Goal: Task Accomplishment & Management: Complete application form

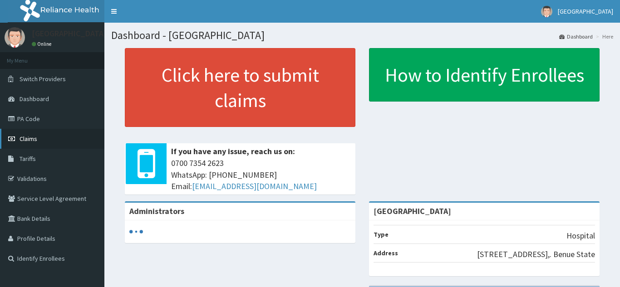
click at [32, 140] on span "Claims" at bounding box center [29, 139] width 18 height 8
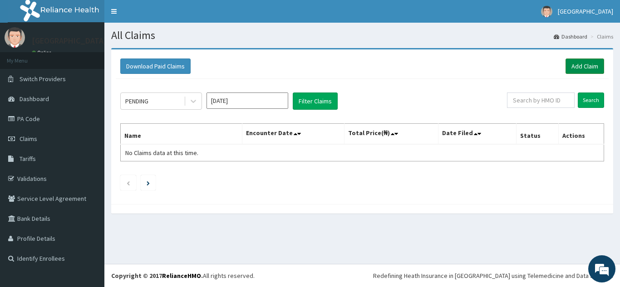
click at [582, 66] on link "Add Claim" at bounding box center [584, 66] width 39 height 15
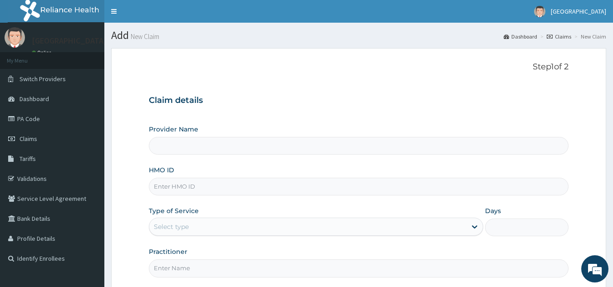
type input "[GEOGRAPHIC_DATA]"
click at [304, 195] on input "HMO ID" at bounding box center [359, 187] width 420 height 18
type input "BTR/10404/A"
click at [239, 232] on div "Select type" at bounding box center [307, 227] width 317 height 15
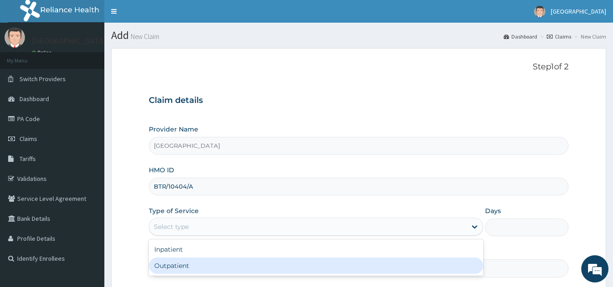
click at [233, 258] on div "Outpatient" at bounding box center [316, 266] width 334 height 16
type input "1"
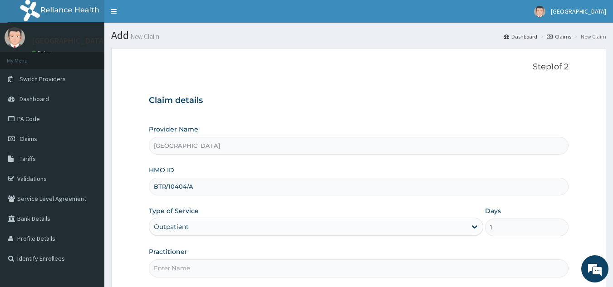
click at [233, 260] on input "Practitioner" at bounding box center [359, 268] width 420 height 18
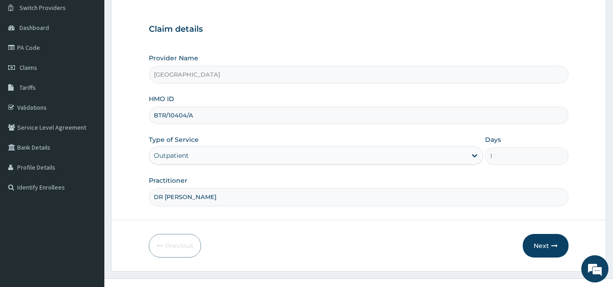
scroll to position [86, 0]
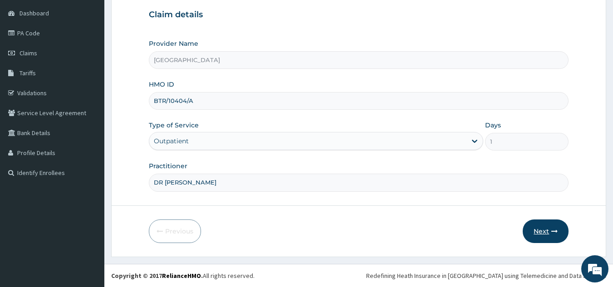
type input "DR STEVE"
click at [538, 234] on button "Next" at bounding box center [546, 232] width 46 height 24
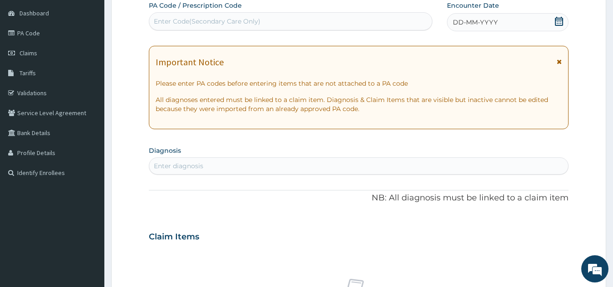
click at [234, 168] on div "Enter diagnosis" at bounding box center [358, 166] width 419 height 15
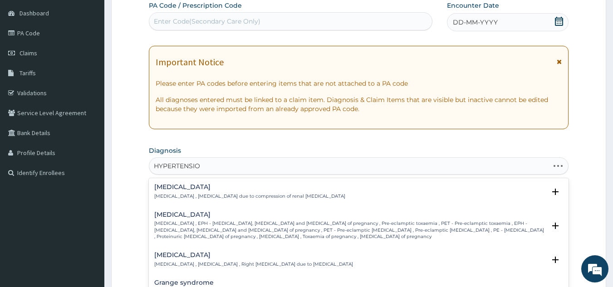
type input "HYPERTENSION"
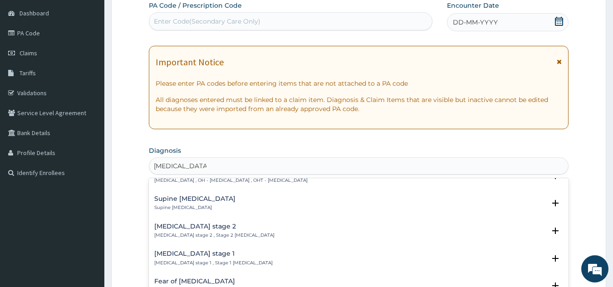
scroll to position [278, 0]
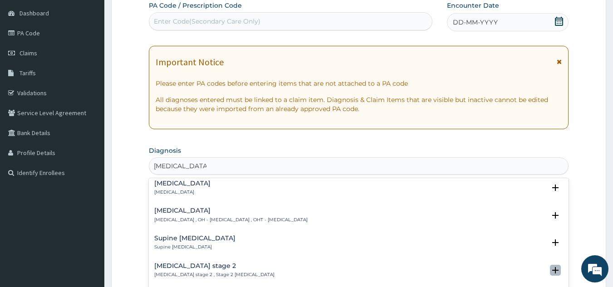
click at [552, 267] on icon "open select status" at bounding box center [555, 270] width 6 height 6
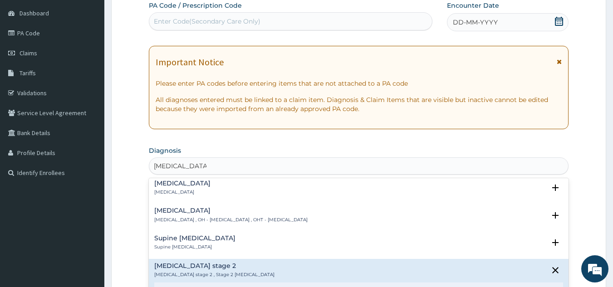
scroll to position [396, 0]
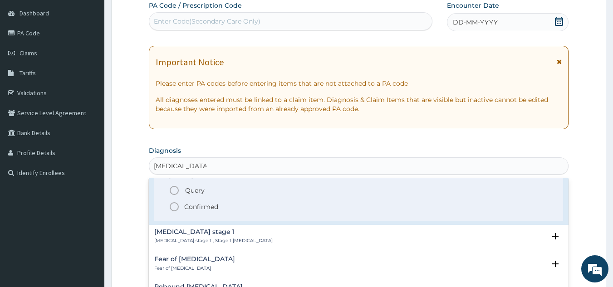
click at [174, 201] on icon "status option filled" at bounding box center [174, 206] width 11 height 11
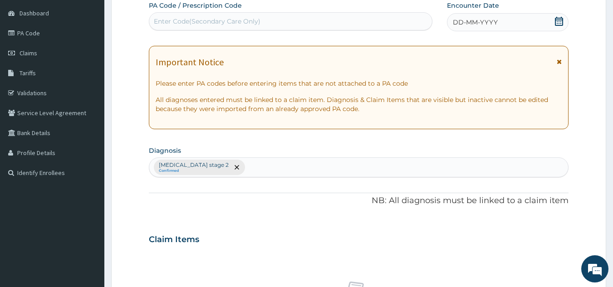
scroll to position [337, 0]
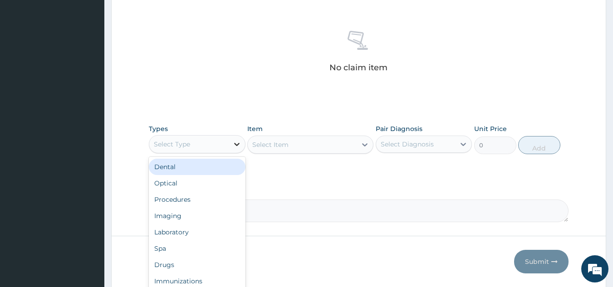
click at [230, 149] on div at bounding box center [237, 144] width 16 height 16
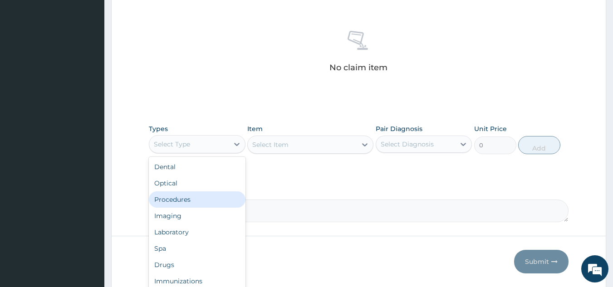
click at [210, 199] on div "Procedures" at bounding box center [197, 199] width 97 height 16
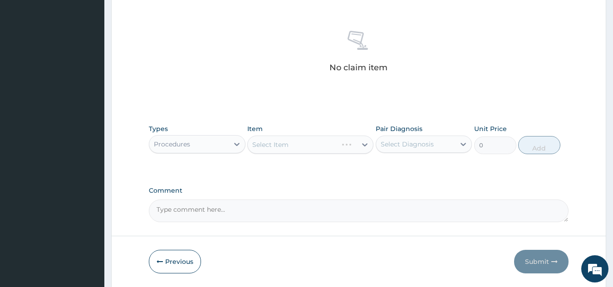
click at [299, 137] on div "Select Item" at bounding box center [310, 145] width 126 height 18
click at [332, 157] on div "Types Procedures Item Select Item Pair Diagnosis Select Diagnosis Unit Price 0 …" at bounding box center [359, 139] width 420 height 39
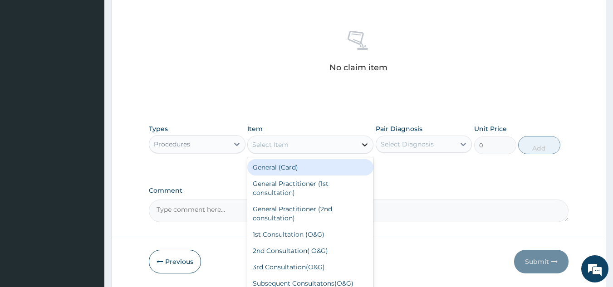
click at [361, 144] on icon at bounding box center [364, 144] width 9 height 9
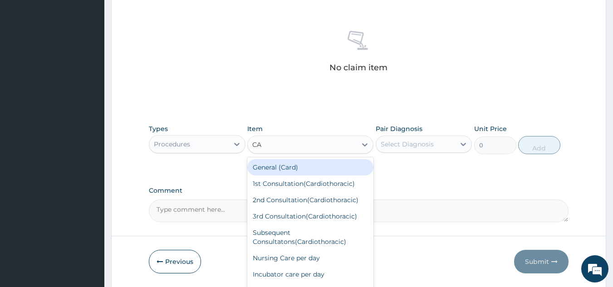
type input "C"
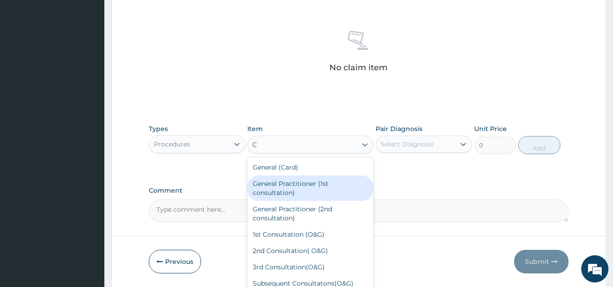
click at [320, 186] on div "General Practitioner (1st consultation)" at bounding box center [310, 188] width 126 height 25
type input "1500"
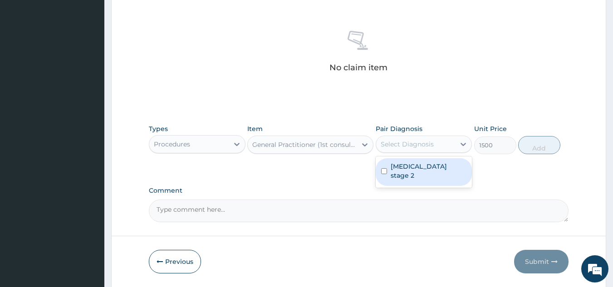
click at [397, 140] on div "Select Diagnosis" at bounding box center [407, 144] width 53 height 9
click at [404, 166] on label "Hypertension stage 2" at bounding box center [429, 171] width 76 height 18
checkbox input "true"
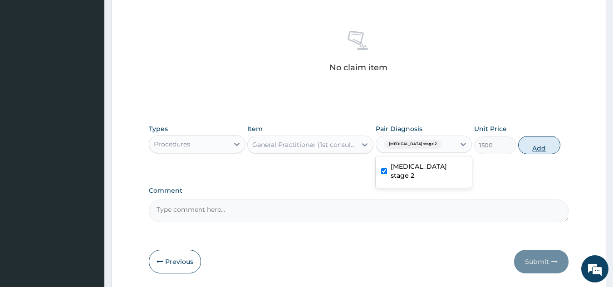
click at [533, 145] on button "Add" at bounding box center [539, 145] width 42 height 18
type input "0"
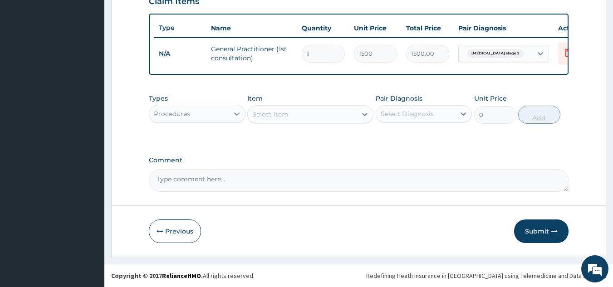
scroll to position [331, 0]
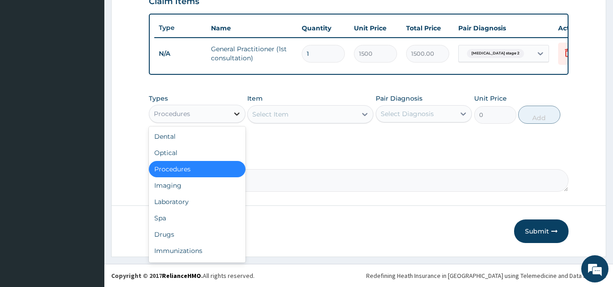
click at [236, 113] on icon at bounding box center [236, 113] width 9 height 9
click at [188, 228] on div "Drugs" at bounding box center [197, 234] width 97 height 16
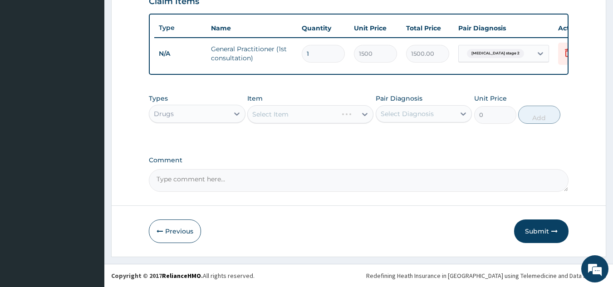
click at [316, 117] on div "Select Item" at bounding box center [310, 114] width 126 height 18
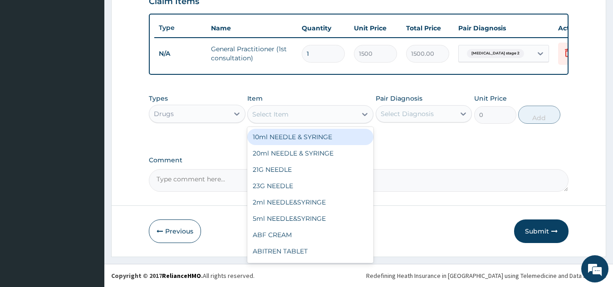
click at [316, 112] on div "Select Item" at bounding box center [302, 114] width 109 height 15
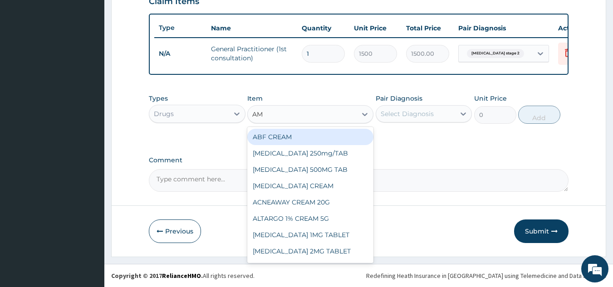
type input "AML"
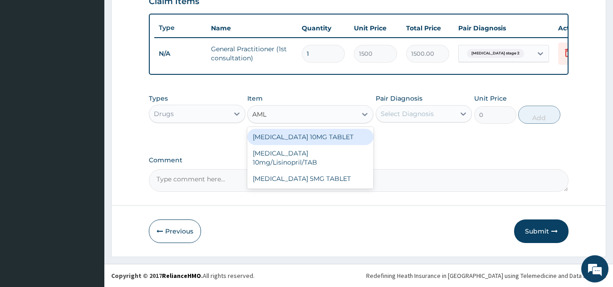
click at [317, 134] on div "AMLODIPINE 10MG TABLET" at bounding box center [310, 137] width 126 height 16
type input "14.7"
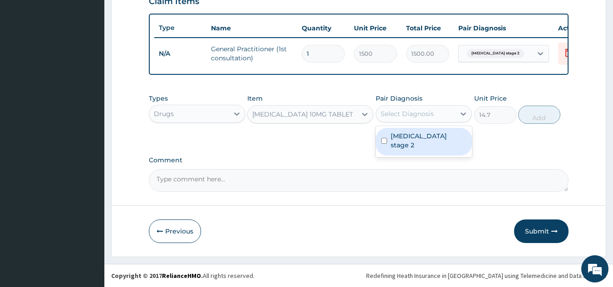
click at [441, 114] on div "Select Diagnosis" at bounding box center [415, 114] width 79 height 15
click at [446, 137] on label "Hypertension stage 2" at bounding box center [429, 141] width 76 height 18
checkbox input "true"
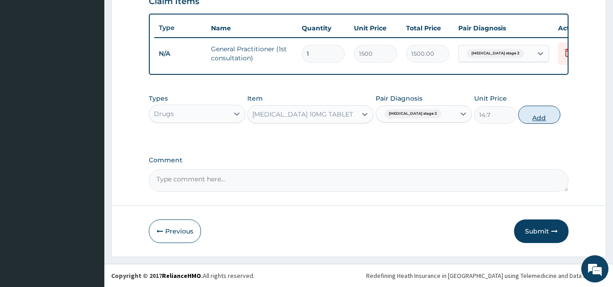
click at [543, 116] on button "Add" at bounding box center [539, 115] width 42 height 18
type input "0"
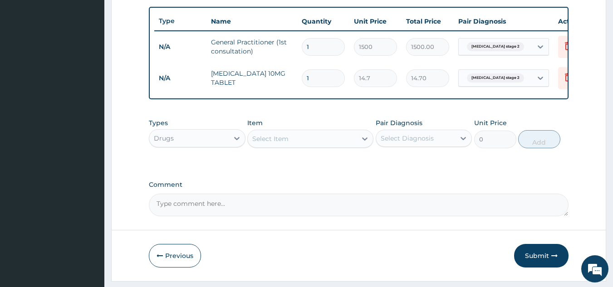
type input "0.00"
type input "3"
type input "44.10"
type input "30"
type input "441.00"
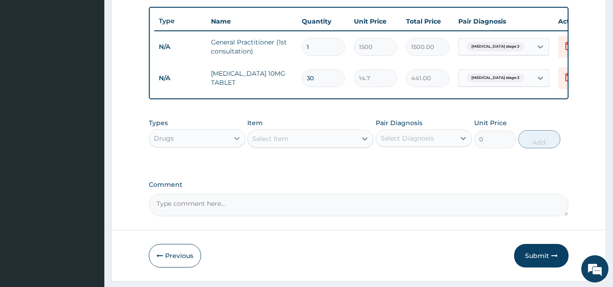
type input "30"
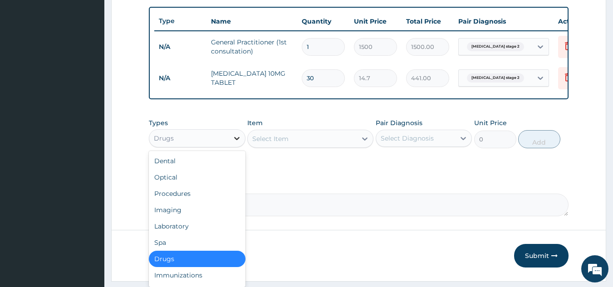
click at [237, 147] on div at bounding box center [237, 138] width 16 height 16
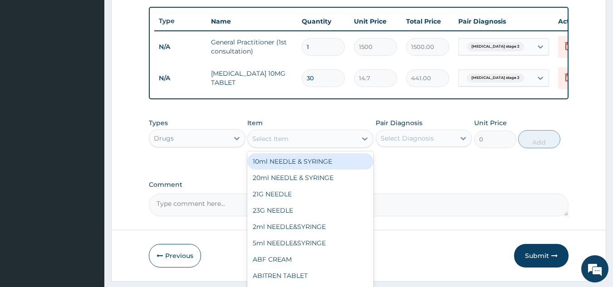
click at [294, 148] on div "Select Item" at bounding box center [310, 139] width 126 height 18
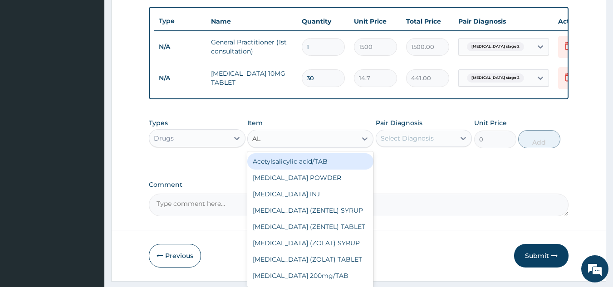
type input "ALD"
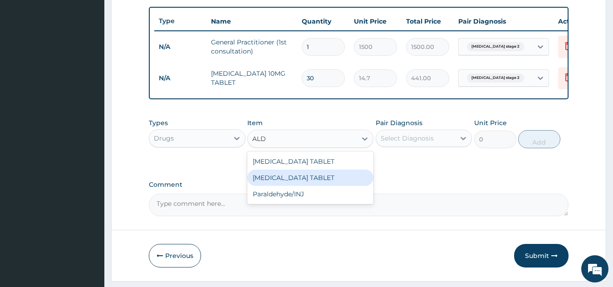
click at [293, 186] on div "[MEDICAL_DATA] TABLET" at bounding box center [310, 178] width 126 height 16
type input "26.25"
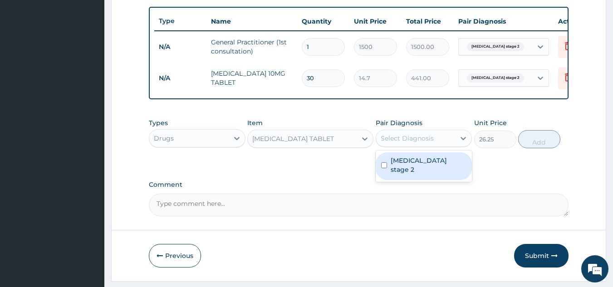
click at [402, 143] on div "Select Diagnosis" at bounding box center [407, 138] width 53 height 9
click at [407, 175] on div "Hypertension stage 2" at bounding box center [424, 166] width 97 height 28
checkbox input "true"
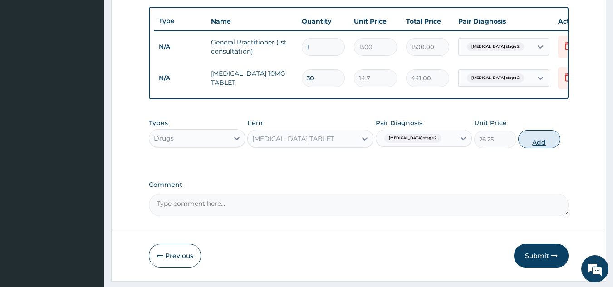
click at [538, 145] on button "Add" at bounding box center [539, 139] width 42 height 18
type input "0"
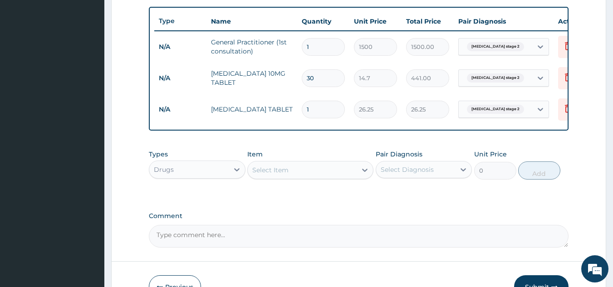
scroll to position [80, 0]
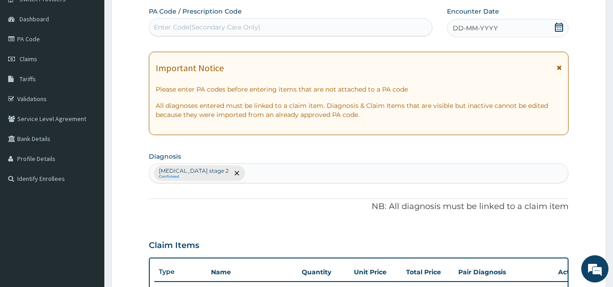
click at [242, 172] on div "Hypertension stage 2 Confirmed" at bounding box center [358, 173] width 419 height 19
type input "MALARI"
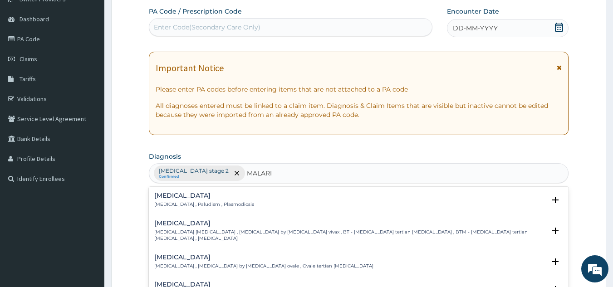
click at [169, 200] on div "[MEDICAL_DATA] [MEDICAL_DATA] , Paludism , Plasmodiosis" at bounding box center [204, 200] width 100 height 16
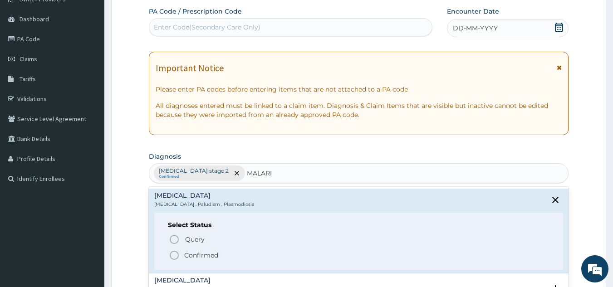
click at [173, 252] on icon "status option filled" at bounding box center [174, 255] width 11 height 11
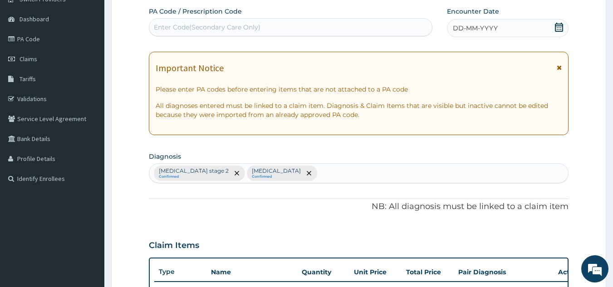
scroll to position [331, 0]
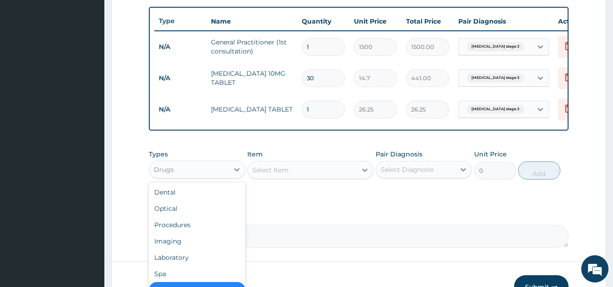
click at [226, 177] on div "Drugs" at bounding box center [188, 169] width 79 height 15
click at [181, 264] on div "Laboratory" at bounding box center [197, 257] width 97 height 16
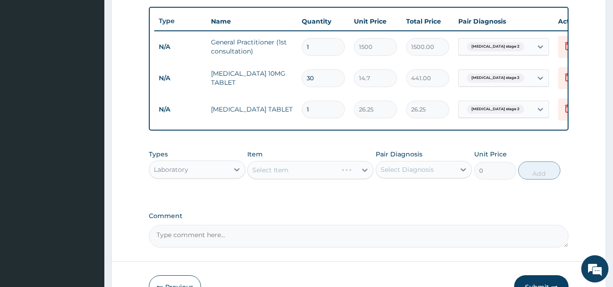
click at [284, 178] on div "Select Item" at bounding box center [310, 170] width 126 height 18
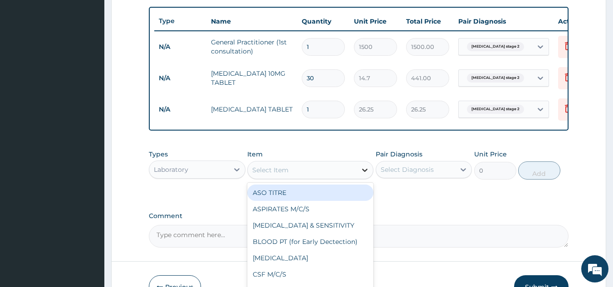
click at [363, 175] on icon at bounding box center [364, 170] width 9 height 9
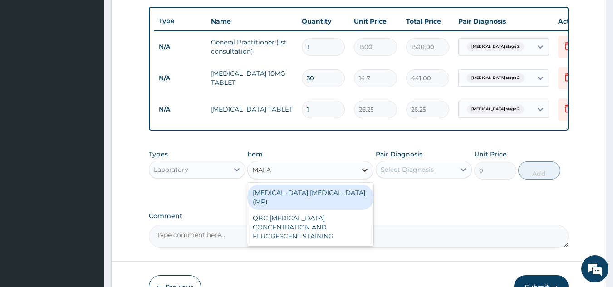
type input "MALAR"
click at [335, 202] on div "[MEDICAL_DATA] [MEDICAL_DATA] (MP)" at bounding box center [310, 197] width 126 height 25
type input "560"
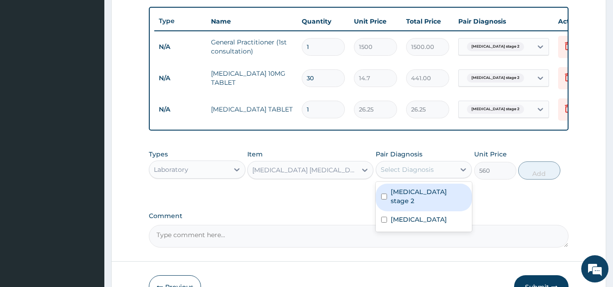
click at [438, 177] on div "Select Diagnosis" at bounding box center [415, 169] width 79 height 15
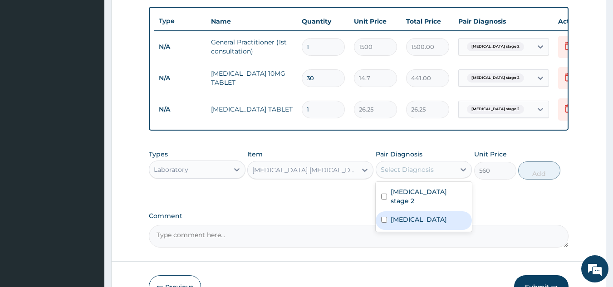
click at [417, 218] on div "[MEDICAL_DATA]" at bounding box center [424, 220] width 97 height 19
checkbox input "true"
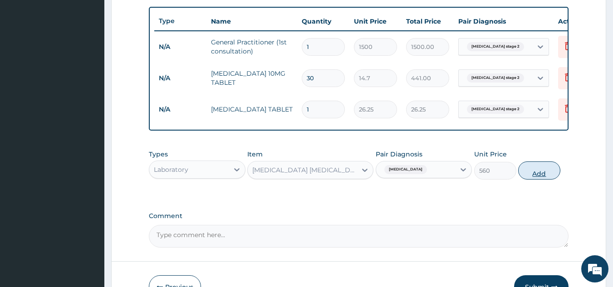
click at [540, 175] on button "Add" at bounding box center [539, 170] width 42 height 18
type input "0"
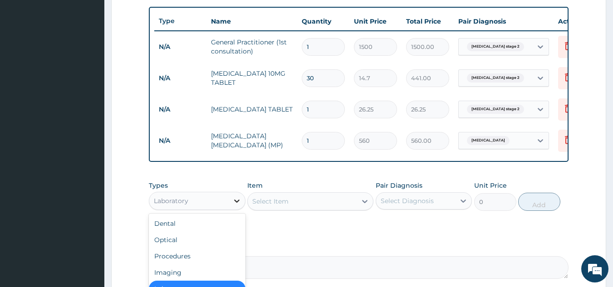
click at [235, 203] on icon at bounding box center [236, 201] width 5 height 3
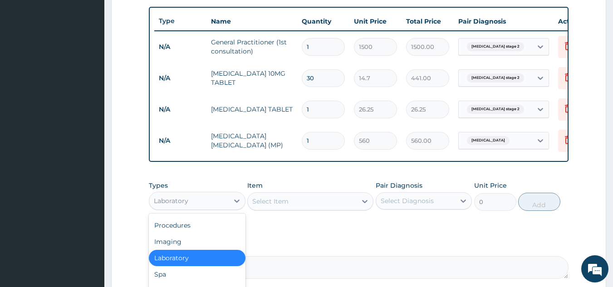
scroll to position [0, 0]
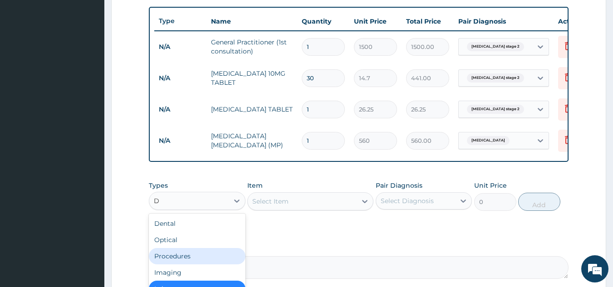
type input "DR"
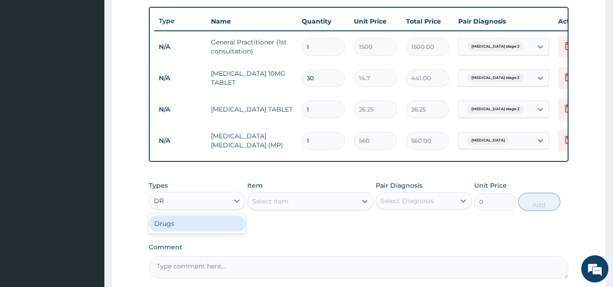
click at [234, 232] on div "Drugs" at bounding box center [197, 223] width 97 height 16
click at [287, 210] on div "Select Item" at bounding box center [310, 201] width 126 height 18
click at [291, 210] on div "Select Item" at bounding box center [310, 201] width 126 height 18
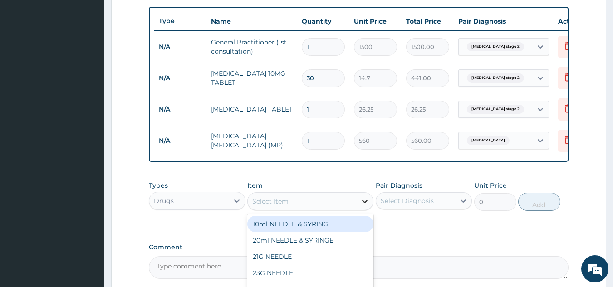
click at [362, 210] on div at bounding box center [365, 201] width 16 height 16
type input "ARTE"
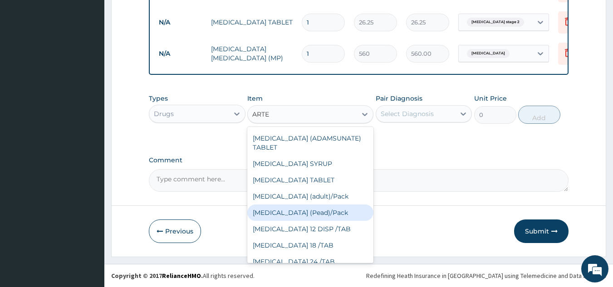
scroll to position [177, 0]
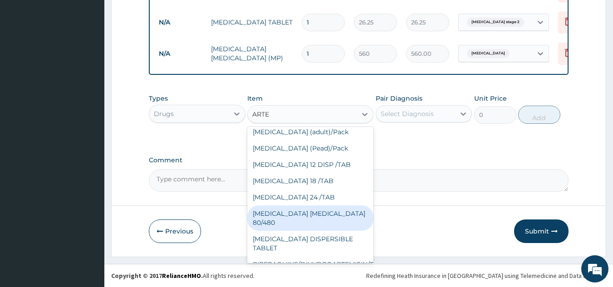
click at [318, 215] on div "[MEDICAL_DATA] [MEDICAL_DATA] 80/480" at bounding box center [310, 217] width 126 height 25
type input "866.25"
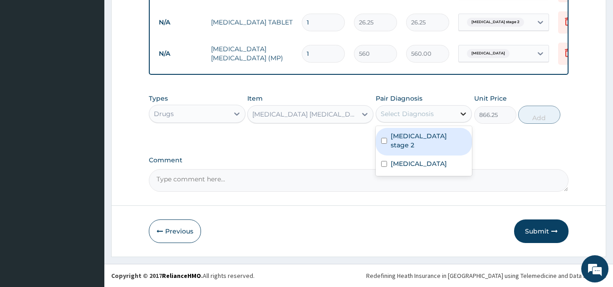
click at [457, 112] on div at bounding box center [463, 114] width 16 height 16
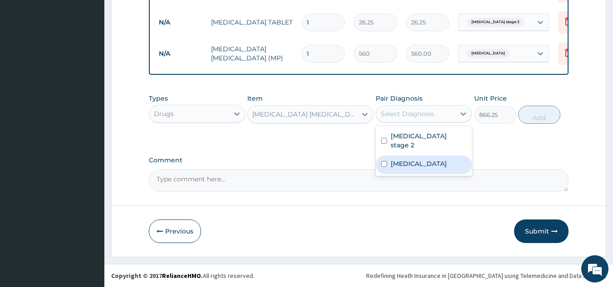
click at [445, 156] on div "[MEDICAL_DATA]" at bounding box center [424, 165] width 97 height 19
checkbox input "true"
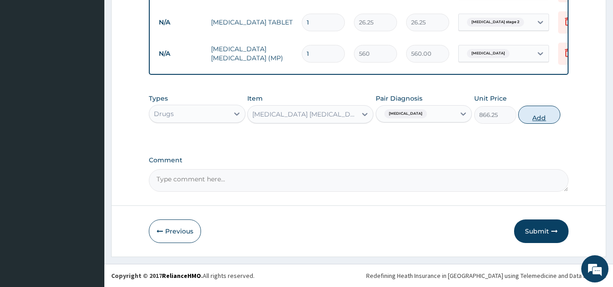
click at [541, 110] on button "Add" at bounding box center [539, 115] width 42 height 18
type input "0"
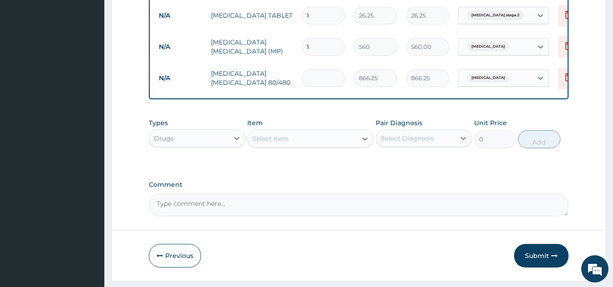
type input "0.00"
type input "6"
type input "5197.50"
type input "6"
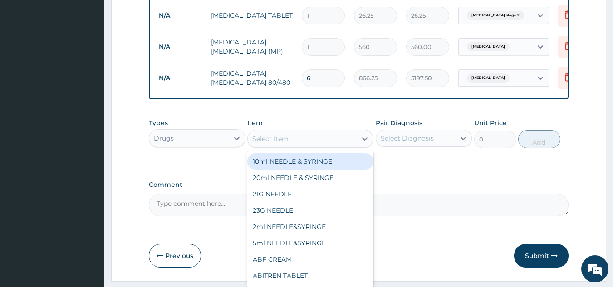
click at [274, 143] on div "Select Item" at bounding box center [270, 138] width 36 height 9
type input "A"
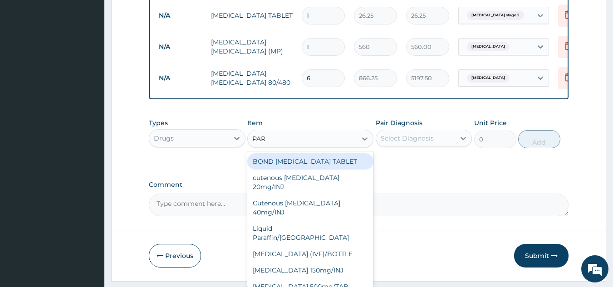
type input "PARA"
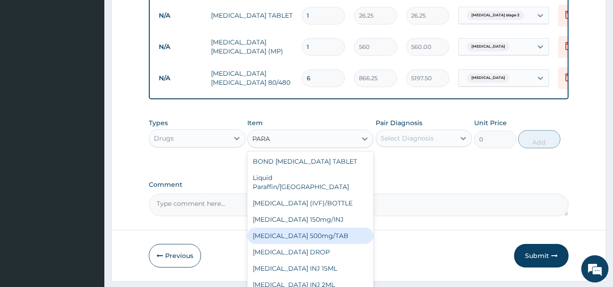
click at [270, 236] on div "[MEDICAL_DATA] 500mg/TAB" at bounding box center [310, 236] width 126 height 16
type input "5.25"
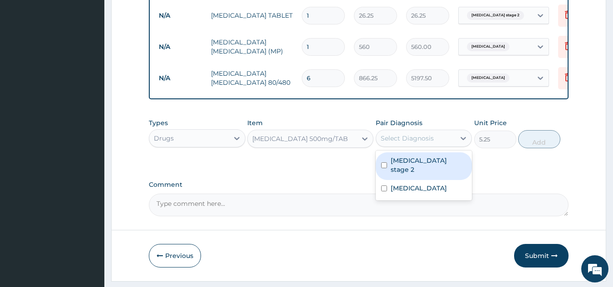
click at [448, 146] on div "Select Diagnosis" at bounding box center [415, 138] width 79 height 15
type input "1"
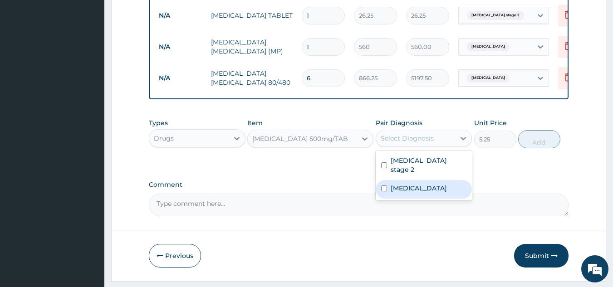
click at [431, 181] on div "[MEDICAL_DATA]" at bounding box center [424, 189] width 97 height 19
checkbox input "true"
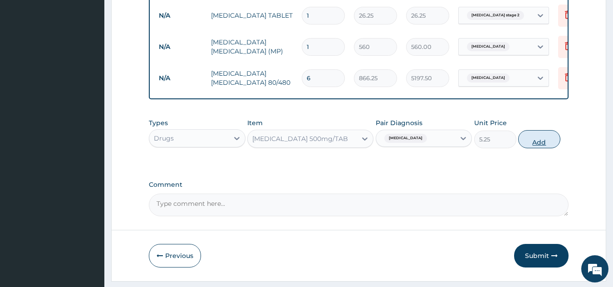
click at [550, 145] on button "Add" at bounding box center [539, 139] width 42 height 18
type input "0"
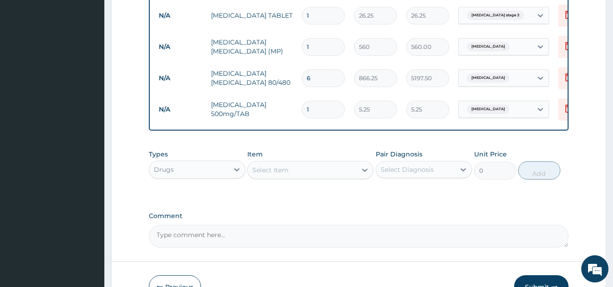
type input "15"
type input "78.75"
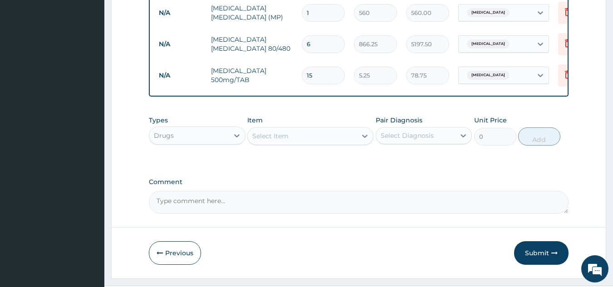
scroll to position [487, 0]
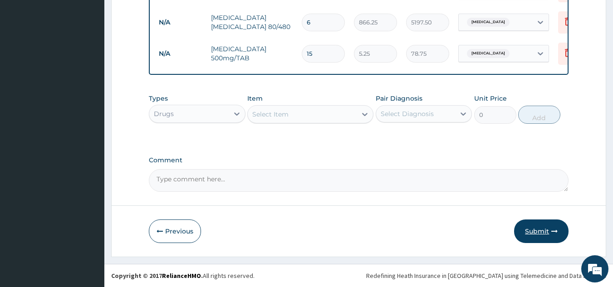
type input "15"
click at [556, 231] on icon "button" at bounding box center [554, 231] width 6 height 6
click at [533, 230] on button "Submit" at bounding box center [541, 232] width 54 height 24
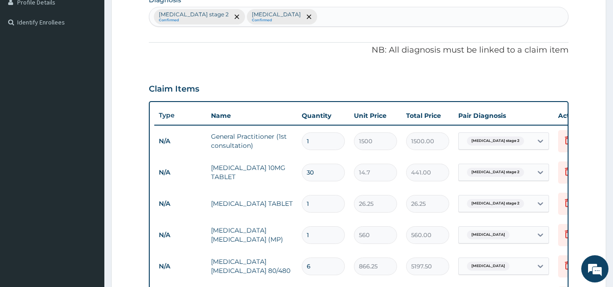
scroll to position [0, 0]
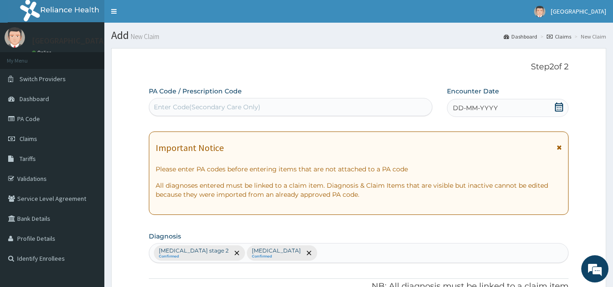
click at [520, 103] on div "DD-MM-YYYY" at bounding box center [508, 108] width 122 height 18
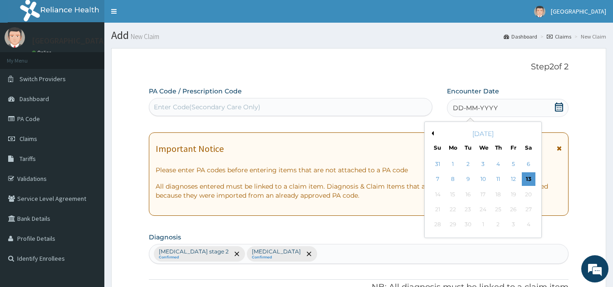
click at [434, 134] on div "[DATE]" at bounding box center [482, 133] width 109 height 9
click at [433, 132] on button "Previous Month" at bounding box center [431, 133] width 5 height 5
click at [451, 226] on div "25" at bounding box center [453, 225] width 14 height 14
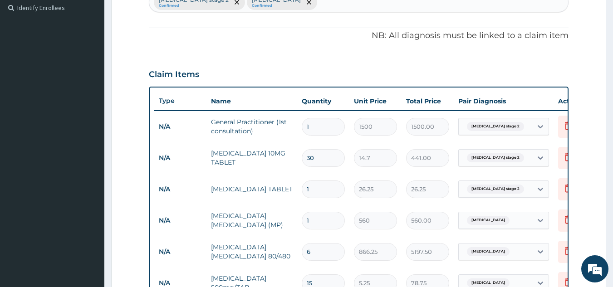
scroll to position [487, 0]
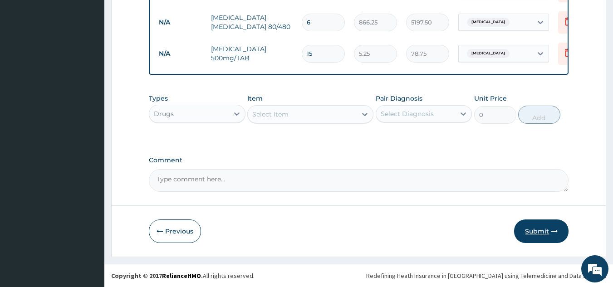
click at [551, 225] on button "Submit" at bounding box center [541, 232] width 54 height 24
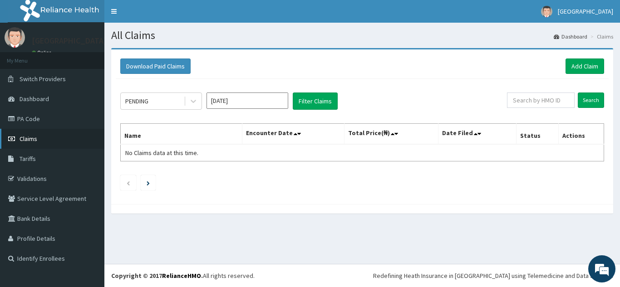
click at [40, 137] on link "Claims" at bounding box center [52, 139] width 104 height 20
click at [38, 140] on link "Claims" at bounding box center [52, 139] width 104 height 20
drag, startPoint x: 40, startPoint y: 140, endPoint x: 70, endPoint y: 112, distance: 40.8
click at [70, 112] on link "PA Code" at bounding box center [52, 119] width 104 height 20
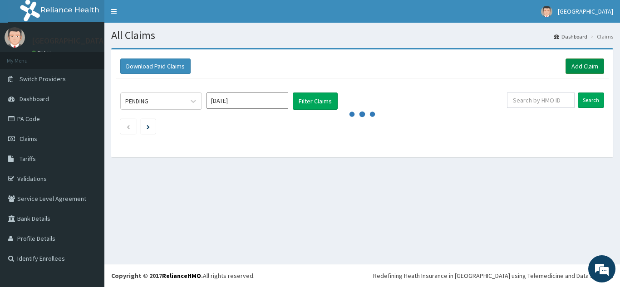
click at [585, 66] on link "Add Claim" at bounding box center [584, 66] width 39 height 15
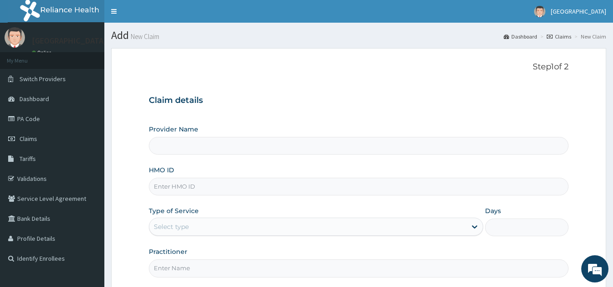
click at [259, 195] on input "HMO ID" at bounding box center [359, 187] width 420 height 18
type input "[GEOGRAPHIC_DATA]"
type input "SQZ/10364/B"
click at [49, 175] on link "Validations" at bounding box center [52, 179] width 104 height 20
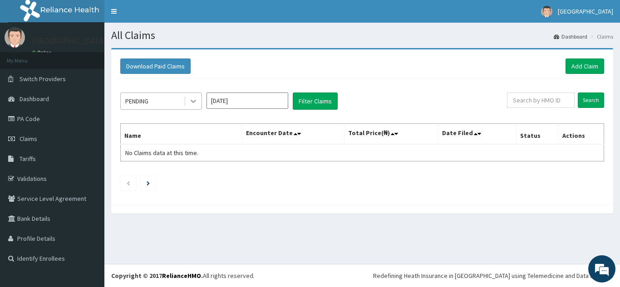
click at [196, 102] on icon at bounding box center [193, 101] width 9 height 9
click at [316, 94] on button "Filter Claims" at bounding box center [315, 101] width 45 height 17
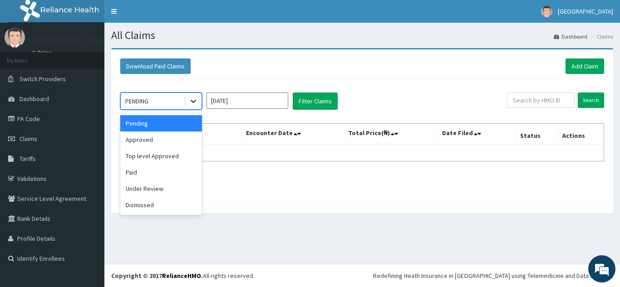
click at [195, 100] on icon at bounding box center [193, 101] width 9 height 9
click at [181, 144] on div "Approved" at bounding box center [161, 140] width 82 height 16
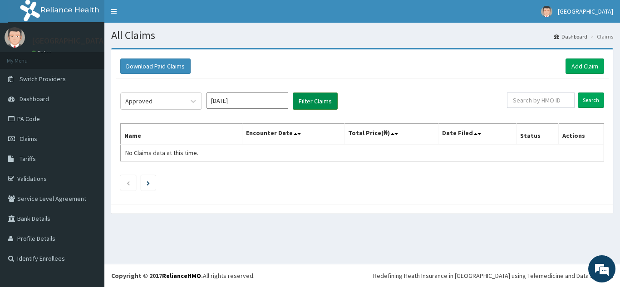
click at [313, 97] on button "Filter Claims" at bounding box center [315, 101] width 45 height 17
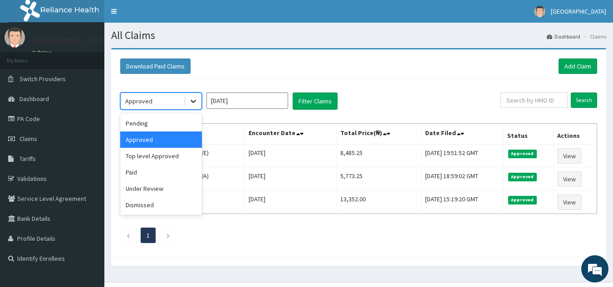
click at [191, 98] on icon at bounding box center [193, 101] width 9 height 9
click at [169, 185] on div "Under Review" at bounding box center [161, 189] width 82 height 16
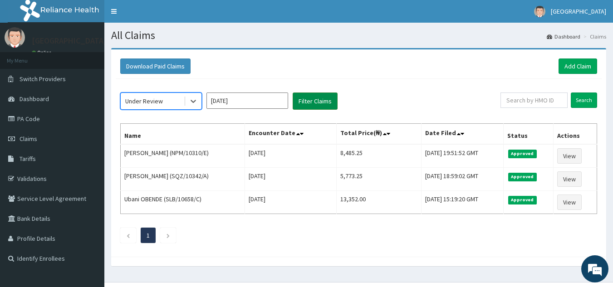
click at [308, 104] on button "Filter Claims" at bounding box center [315, 101] width 45 height 17
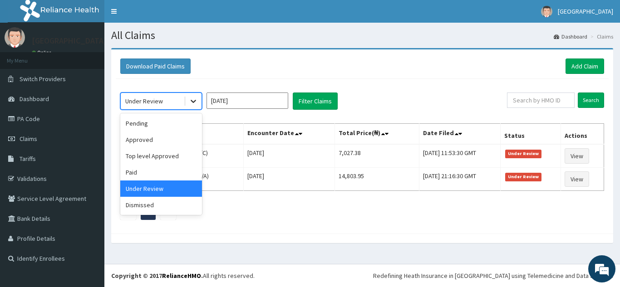
click at [193, 104] on icon at bounding box center [193, 101] width 9 height 9
click at [169, 203] on div "Dismissed" at bounding box center [161, 205] width 82 height 16
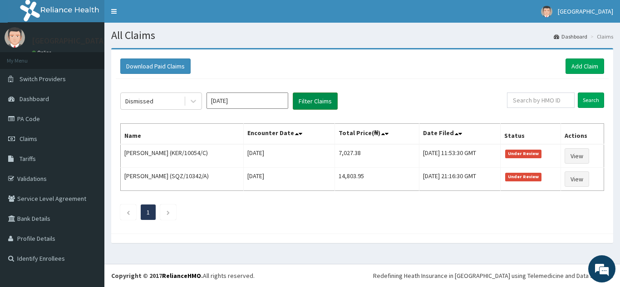
click at [320, 103] on button "Filter Claims" at bounding box center [315, 101] width 45 height 17
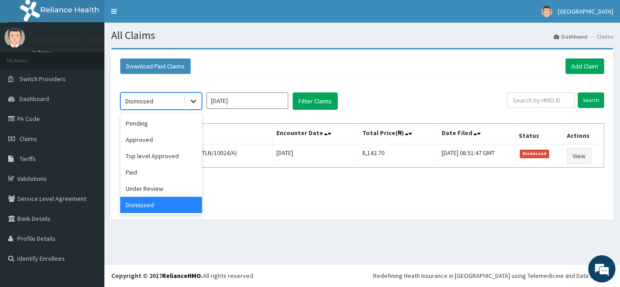
click at [197, 102] on icon at bounding box center [193, 101] width 9 height 9
click at [176, 155] on div "Top level Approved" at bounding box center [161, 156] width 82 height 16
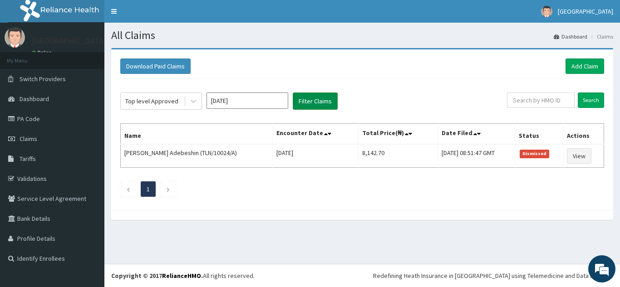
click at [303, 99] on button "Filter Claims" at bounding box center [315, 101] width 45 height 17
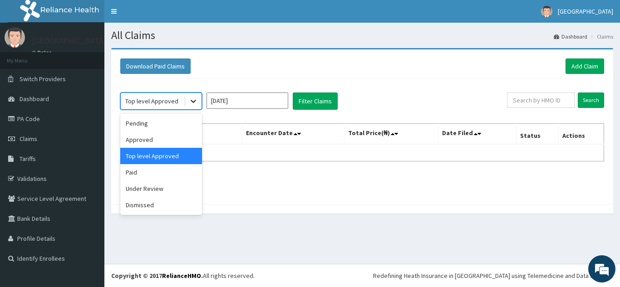
click at [192, 104] on icon at bounding box center [193, 101] width 9 height 9
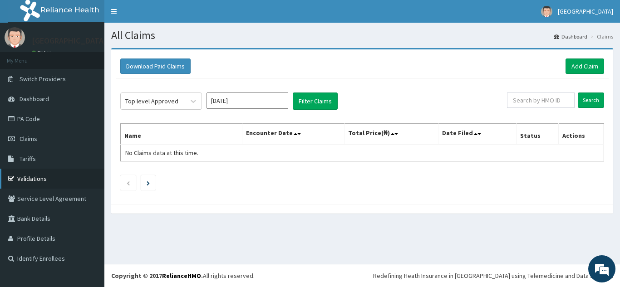
click at [45, 179] on link "Validations" at bounding box center [52, 179] width 104 height 20
click at [581, 63] on link "Add Claim" at bounding box center [584, 66] width 39 height 15
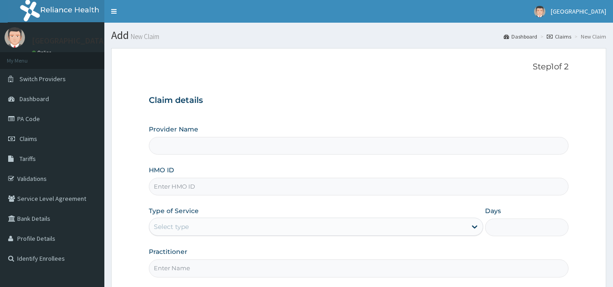
click at [259, 189] on input "HMO ID" at bounding box center [359, 187] width 420 height 18
type input "[GEOGRAPHIC_DATA]"
click at [228, 187] on input "HMO ID" at bounding box center [359, 187] width 420 height 18
type input "SQZ/10364/A"
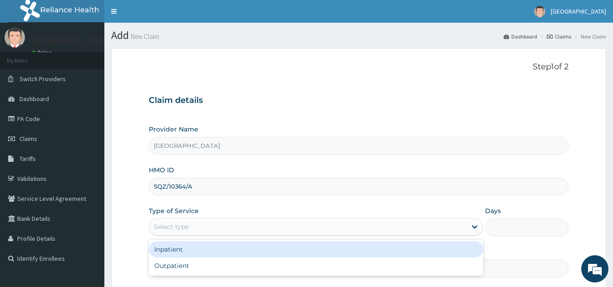
click at [229, 225] on div "Select type" at bounding box center [307, 227] width 317 height 15
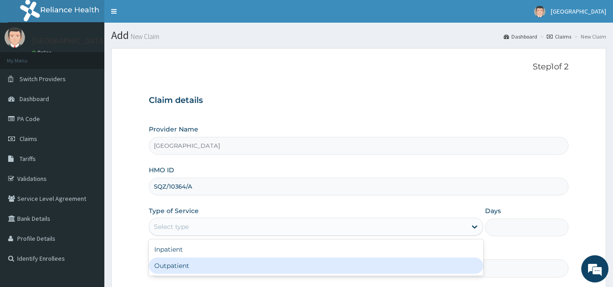
click at [227, 272] on div "Outpatient" at bounding box center [316, 266] width 334 height 16
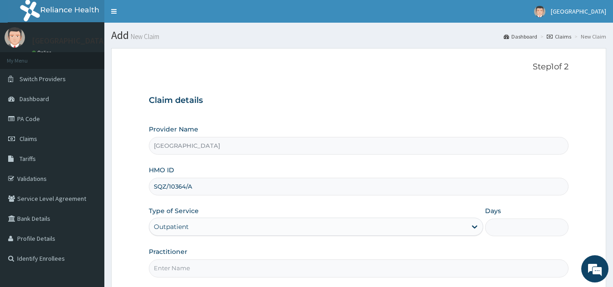
type input "1"
click at [237, 274] on input "Practitioner" at bounding box center [359, 268] width 420 height 18
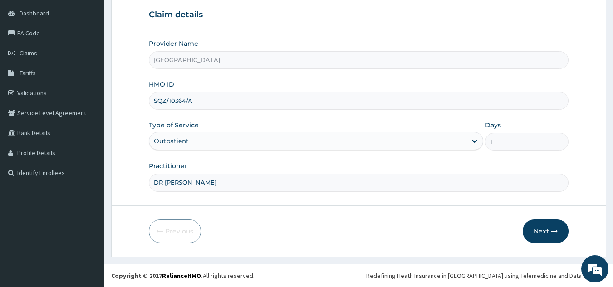
type input "DR STEVE"
click at [541, 226] on button "Next" at bounding box center [546, 232] width 46 height 24
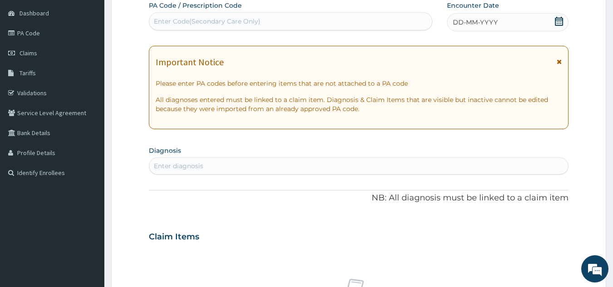
click at [325, 162] on div "Enter diagnosis" at bounding box center [358, 166] width 419 height 15
type input "MALAR"
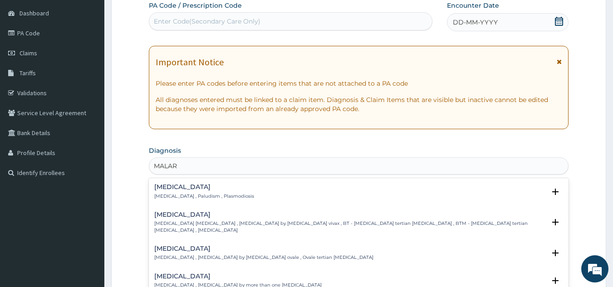
click at [244, 192] on div "Malaria Malaria , Paludism , Plasmodiosis" at bounding box center [358, 192] width 409 height 16
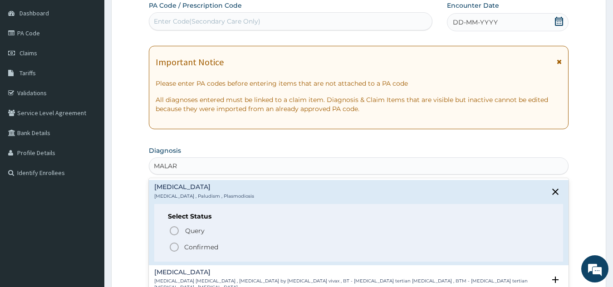
click at [175, 245] on icon "status option filled" at bounding box center [174, 247] width 11 height 11
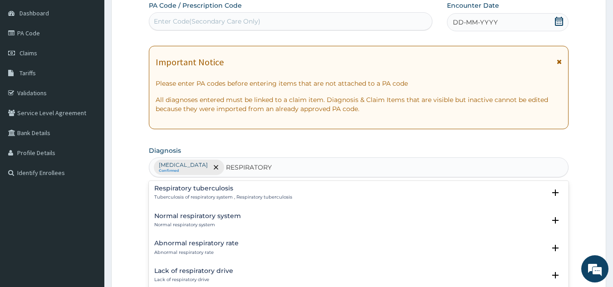
scroll to position [1070, 0]
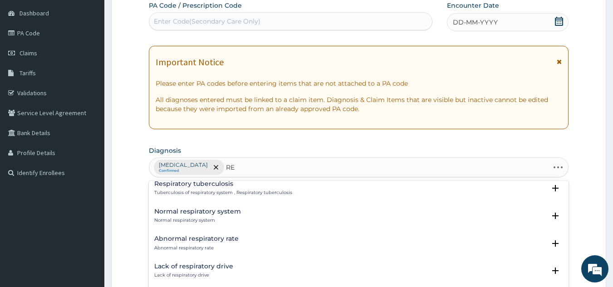
type input "R"
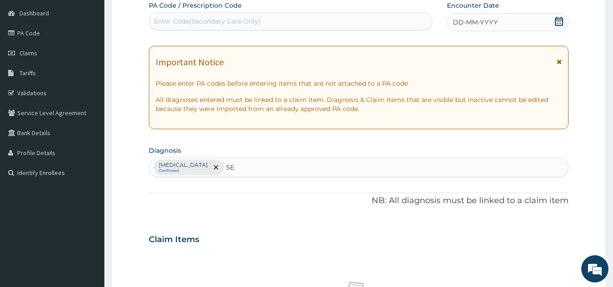
type input "S"
type input "U"
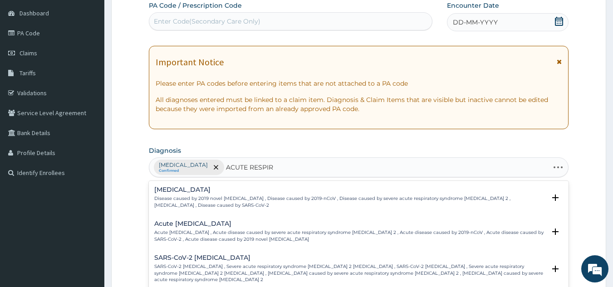
type input "ACUTE RESPIRA"
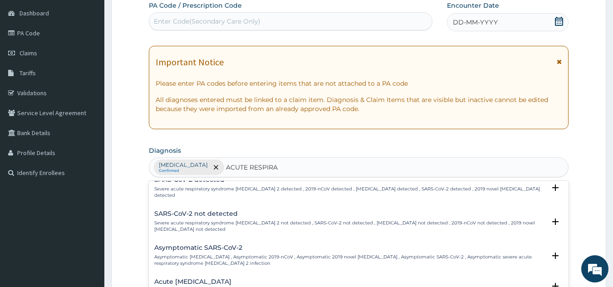
scroll to position [119, 0]
click at [204, 278] on h4 "Acute respiratory disease" at bounding box center [192, 281] width 77 height 7
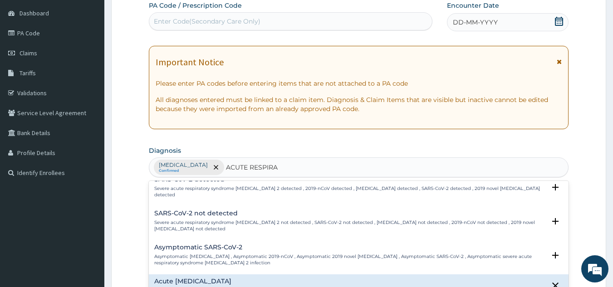
scroll to position [337, 0]
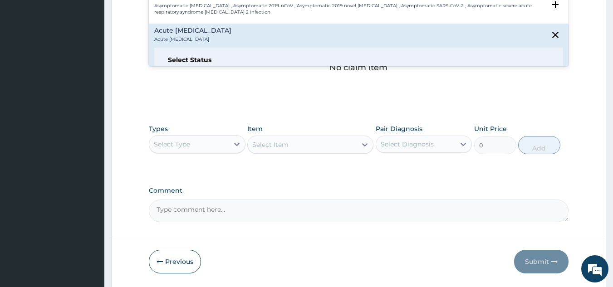
click at [179, 69] on icon "status option query" at bounding box center [174, 74] width 11 height 11
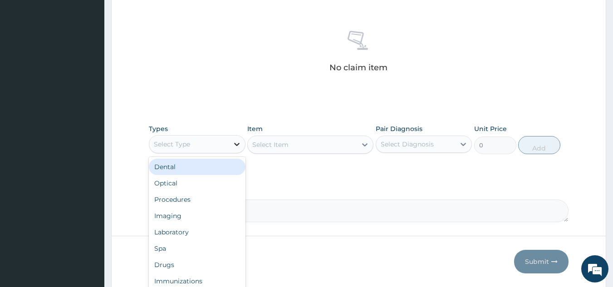
click at [233, 147] on icon at bounding box center [236, 144] width 9 height 9
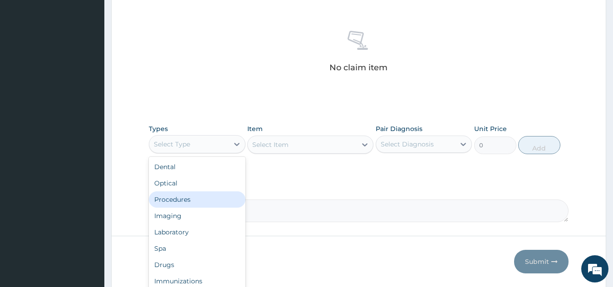
click at [186, 198] on div "Procedures" at bounding box center [197, 199] width 97 height 16
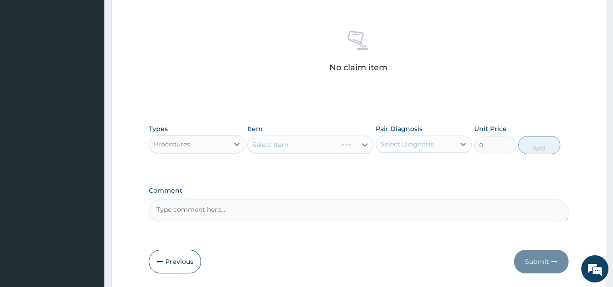
click at [290, 142] on div "Select Item" at bounding box center [310, 145] width 126 height 18
click at [365, 146] on div "Select Item" at bounding box center [310, 145] width 126 height 18
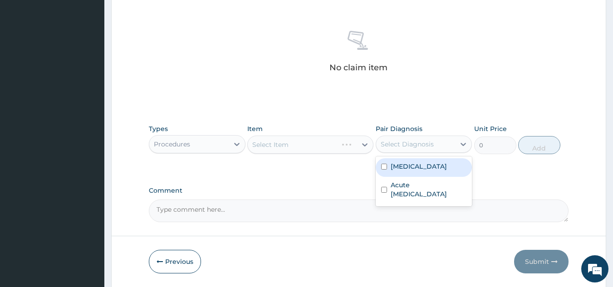
click at [422, 147] on div "Select Diagnosis" at bounding box center [407, 144] width 53 height 9
click at [419, 166] on div "[MEDICAL_DATA]" at bounding box center [424, 167] width 97 height 19
checkbox input "true"
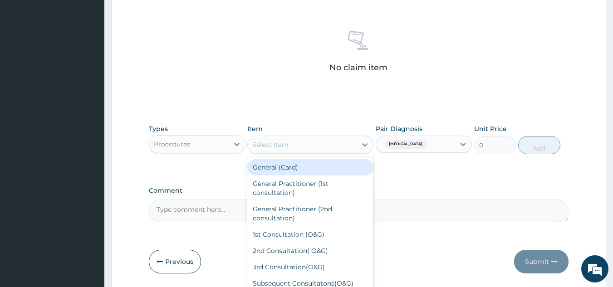
click at [328, 152] on div "Select Item" at bounding box center [302, 144] width 109 height 15
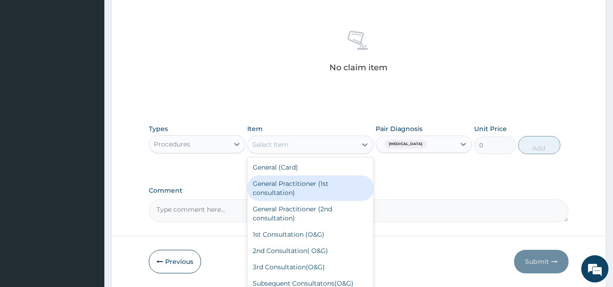
click at [305, 192] on div "General Practitioner (1st consultation)" at bounding box center [310, 188] width 126 height 25
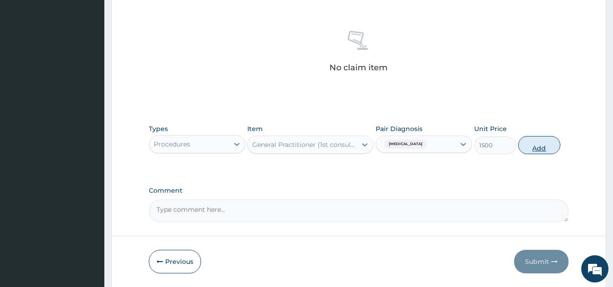
click at [535, 150] on button "Add" at bounding box center [539, 145] width 42 height 18
type input "0"
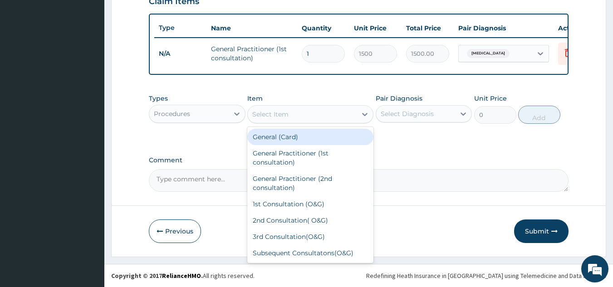
click at [278, 116] on div "Select Item" at bounding box center [270, 114] width 36 height 9
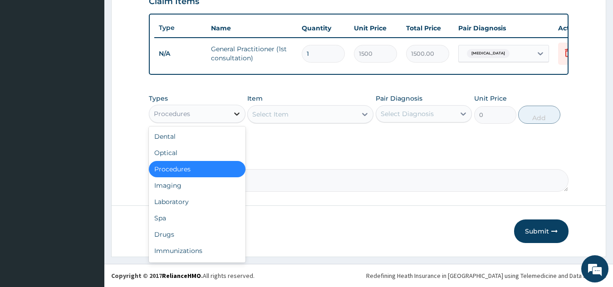
click at [232, 110] on icon at bounding box center [236, 113] width 9 height 9
click at [191, 204] on div "Laboratory" at bounding box center [197, 202] width 97 height 16
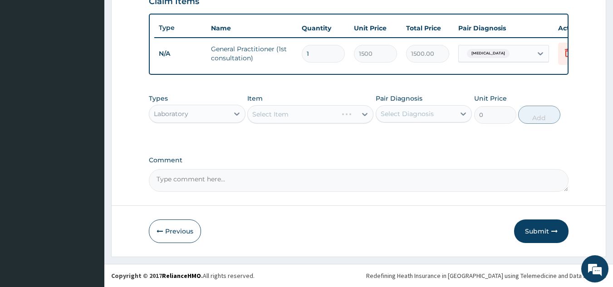
click at [331, 112] on div "Select Item" at bounding box center [310, 114] width 126 height 18
click at [364, 116] on div "Select Item" at bounding box center [310, 114] width 126 height 18
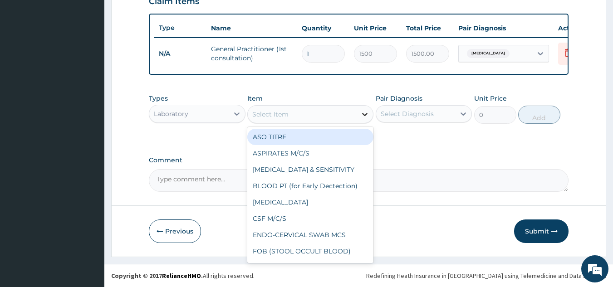
click at [362, 115] on icon at bounding box center [364, 114] width 9 height 9
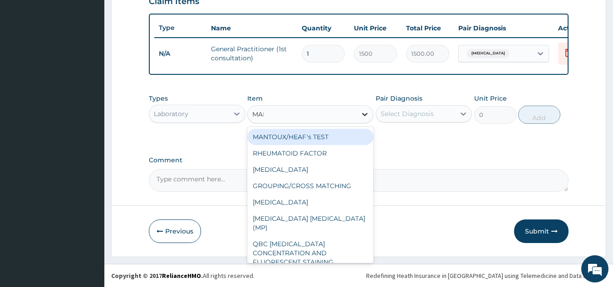
type input "MALA"
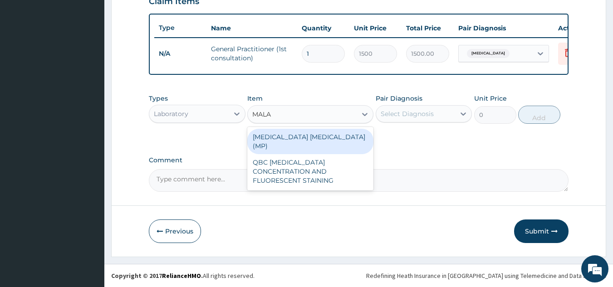
click at [324, 136] on div "[MEDICAL_DATA] [MEDICAL_DATA] (MP)" at bounding box center [310, 141] width 126 height 25
type input "560"
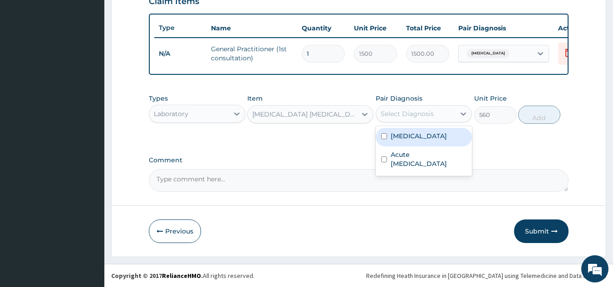
click at [411, 112] on div "Select Diagnosis" at bounding box center [407, 113] width 53 height 9
click at [410, 134] on label "[MEDICAL_DATA]" at bounding box center [419, 136] width 56 height 9
checkbox input "true"
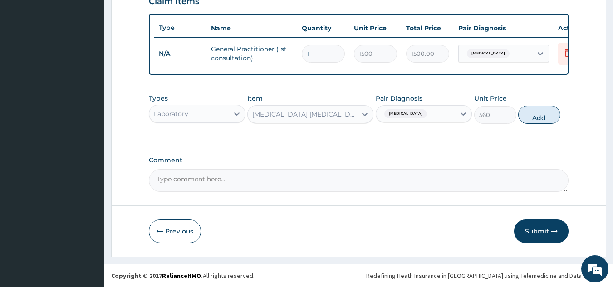
click at [538, 121] on button "Add" at bounding box center [539, 115] width 42 height 18
type input "0"
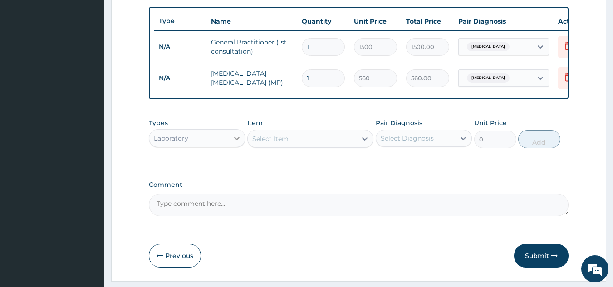
click at [231, 147] on div at bounding box center [237, 138] width 16 height 16
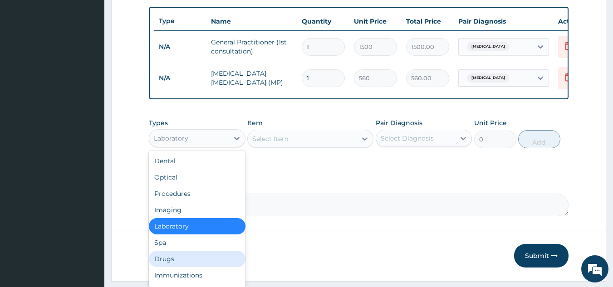
click at [176, 267] on div "Drugs" at bounding box center [197, 259] width 97 height 16
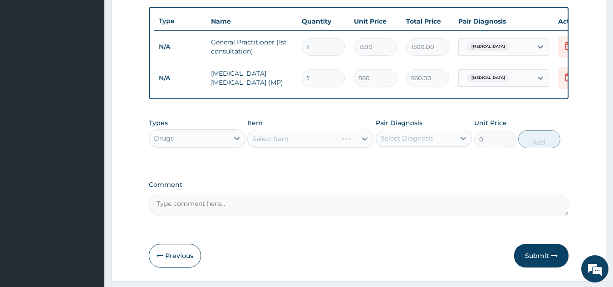
click at [288, 143] on div "Select Item" at bounding box center [310, 139] width 126 height 18
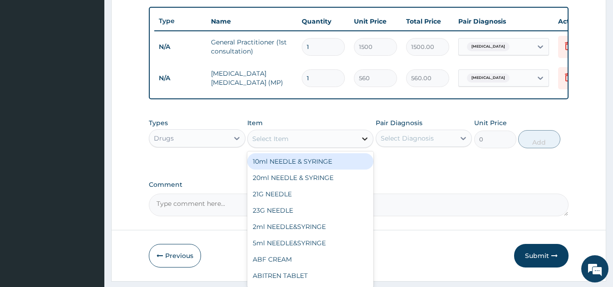
click at [365, 143] on icon at bounding box center [364, 138] width 9 height 9
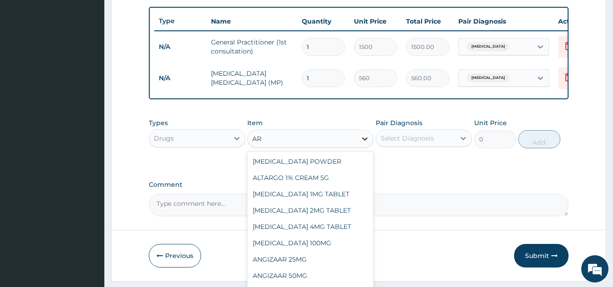
type input "A"
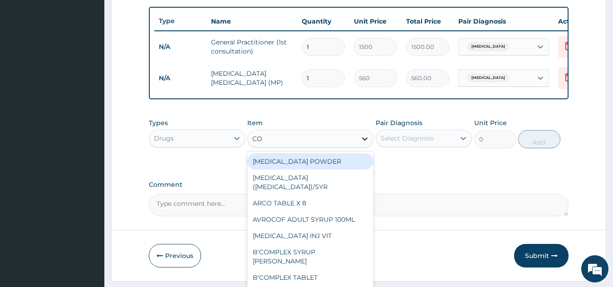
type input "COA"
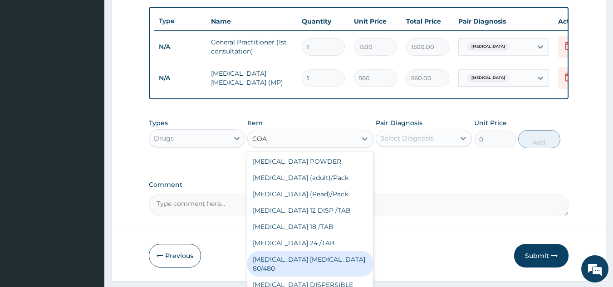
click at [347, 261] on div "[MEDICAL_DATA] [MEDICAL_DATA] 80/480" at bounding box center [310, 263] width 126 height 25
type input "866.25"
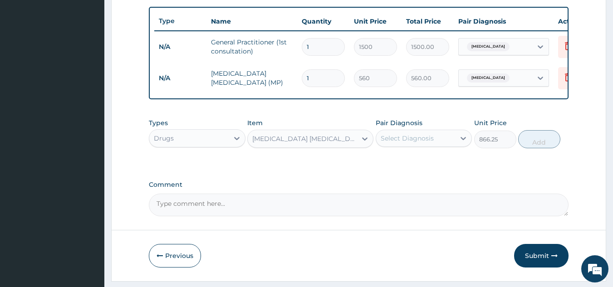
click at [417, 143] on div "Select Diagnosis" at bounding box center [407, 138] width 53 height 9
click at [417, 169] on div "[MEDICAL_DATA]" at bounding box center [424, 161] width 97 height 19
checkbox input "true"
click at [537, 148] on button "Add" at bounding box center [539, 139] width 42 height 18
type input "0"
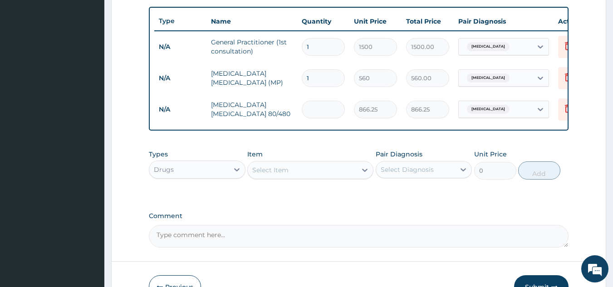
type input "0.00"
type input "6"
type input "5197.50"
type input "6"
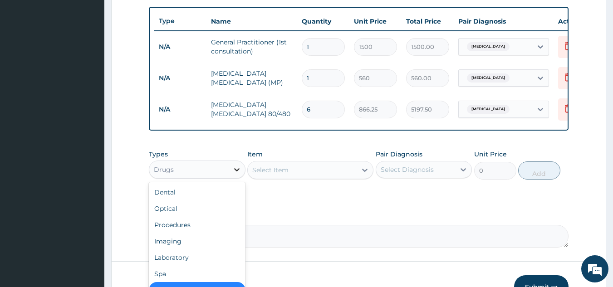
click at [237, 174] on icon at bounding box center [236, 169] width 9 height 9
click at [306, 173] on div "Select Item" at bounding box center [302, 170] width 109 height 15
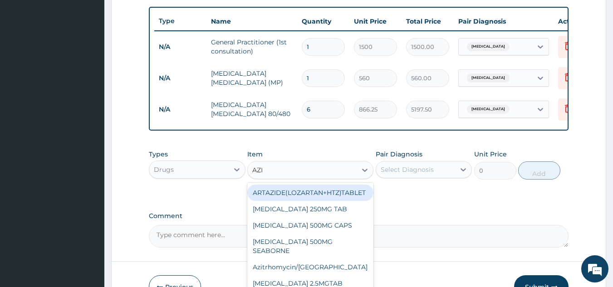
type input "AZIT"
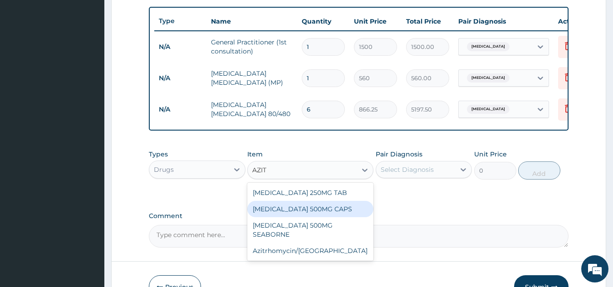
click at [286, 217] on div "[MEDICAL_DATA] 500MG CAPS" at bounding box center [310, 209] width 126 height 16
type input "131.25"
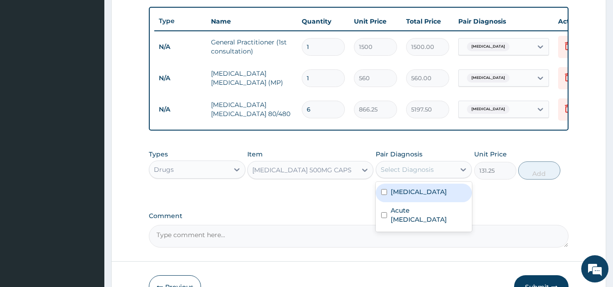
click at [422, 174] on div "Select Diagnosis" at bounding box center [407, 169] width 53 height 9
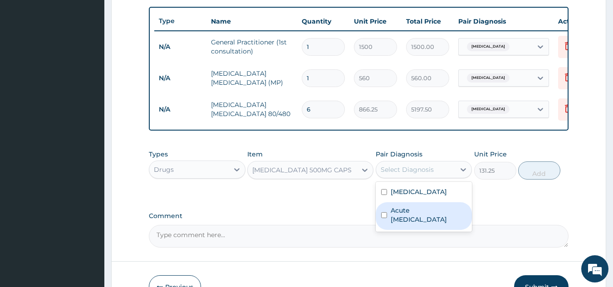
click at [408, 220] on label "Acute respiratory disease" at bounding box center [429, 215] width 76 height 18
checkbox input "true"
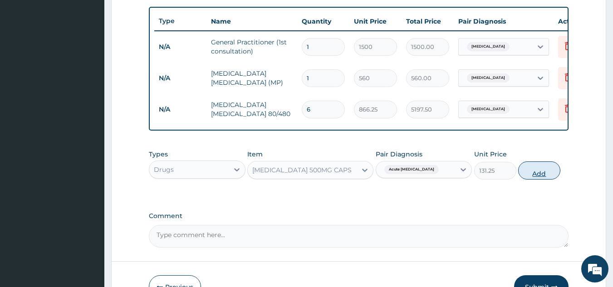
click at [543, 175] on button "Add" at bounding box center [539, 170] width 42 height 18
type input "0"
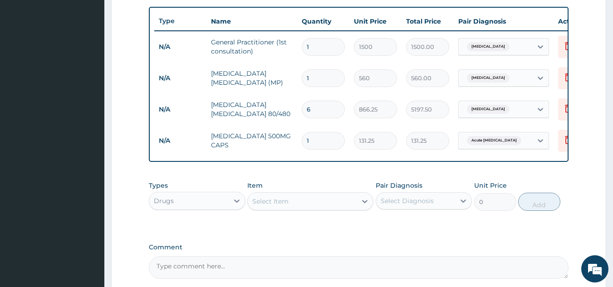
type input "0.00"
type input "5"
type input "656.25"
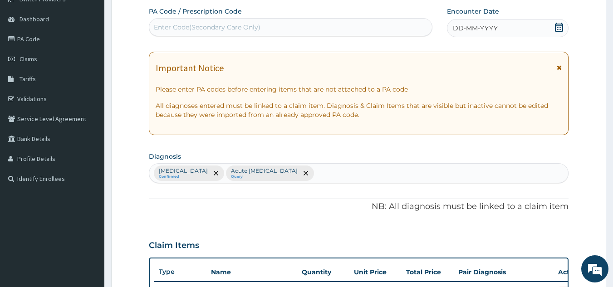
type input "5"
click at [552, 29] on div "DD-MM-YYYY" at bounding box center [508, 28] width 122 height 18
click at [403, 131] on div "Important Notice Please enter PA codes before entering items that are not attac…" at bounding box center [359, 93] width 420 height 83
click at [562, 32] on span at bounding box center [558, 28] width 9 height 11
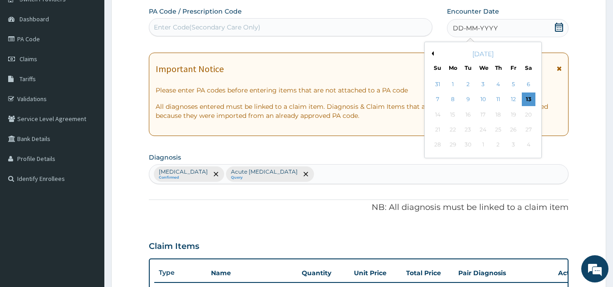
click at [432, 51] on button "Previous Month" at bounding box center [431, 53] width 5 height 5
click at [481, 142] on div "27" at bounding box center [483, 145] width 14 height 14
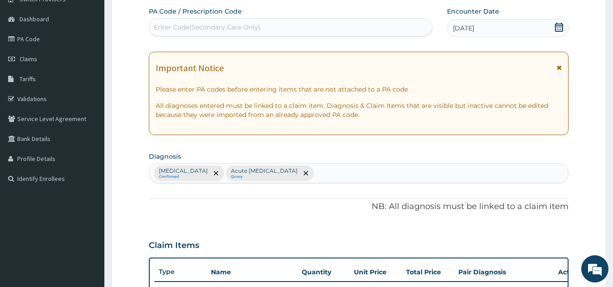
scroll to position [331, 0]
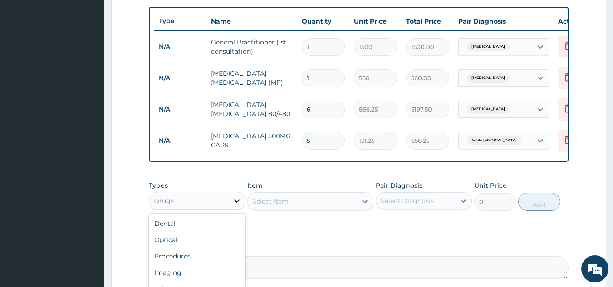
click at [233, 200] on div at bounding box center [237, 201] width 16 height 16
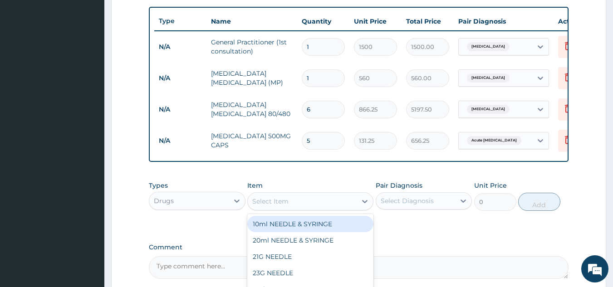
click at [279, 206] on div "Select Item" at bounding box center [270, 201] width 36 height 9
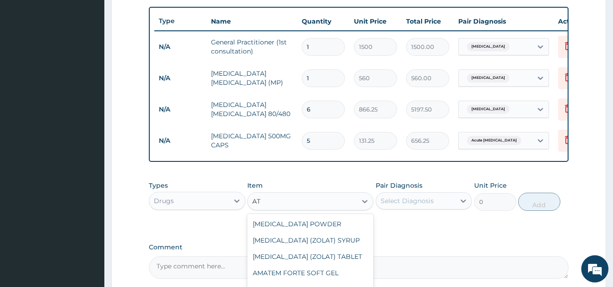
type input "A"
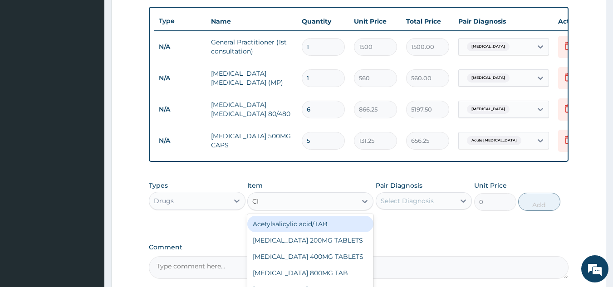
type input "CIP"
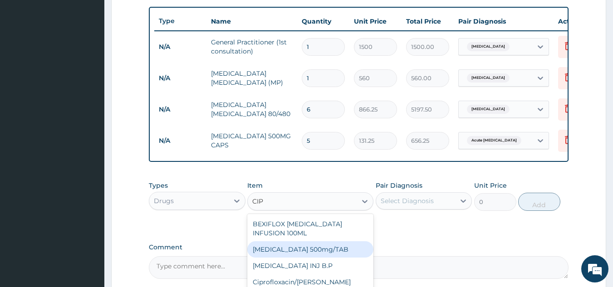
click at [305, 252] on div "[MEDICAL_DATA] 500mg/TAB" at bounding box center [310, 249] width 126 height 16
type input "26.77"
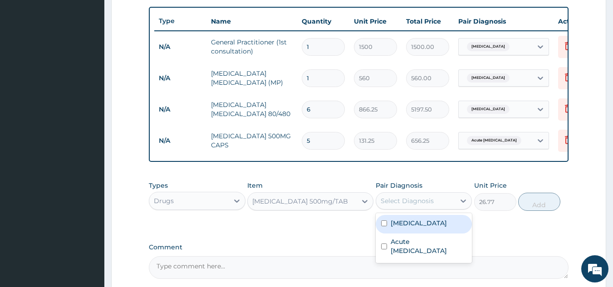
click at [450, 208] on div "Select Diagnosis" at bounding box center [415, 201] width 79 height 15
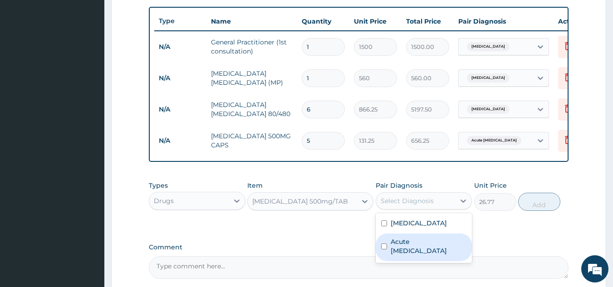
click at [445, 249] on label "Acute respiratory disease" at bounding box center [429, 246] width 76 height 18
checkbox input "true"
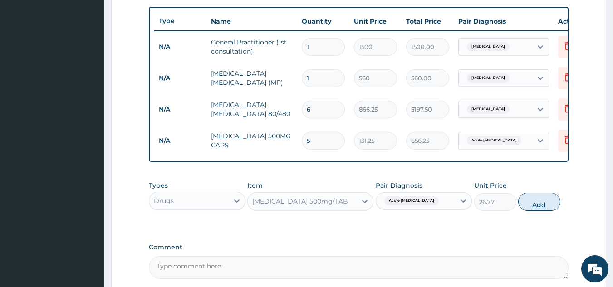
click at [546, 211] on button "Add" at bounding box center [539, 202] width 42 height 18
type input "0"
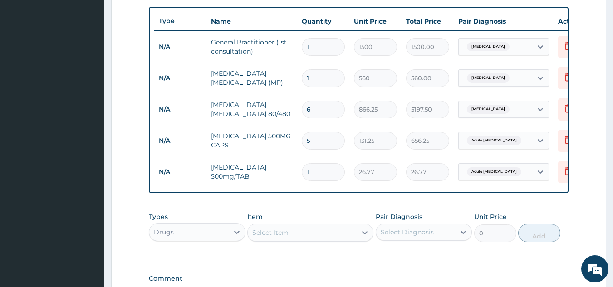
type input "10"
type input "267.70"
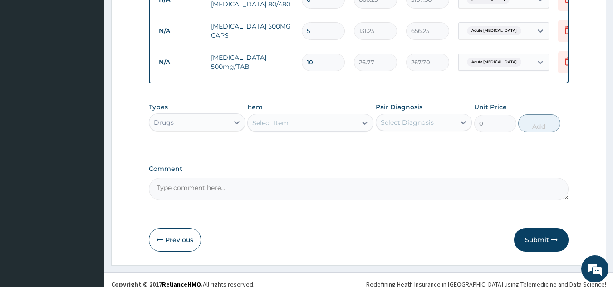
scroll to position [456, 0]
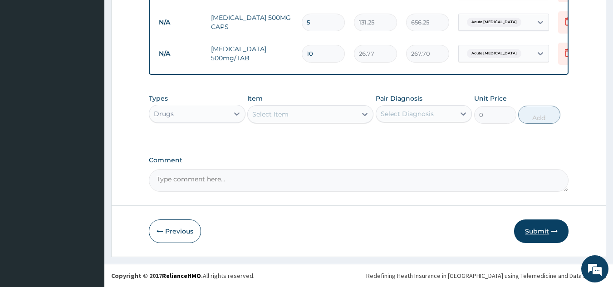
type input "10"
click at [541, 226] on button "Submit" at bounding box center [541, 232] width 54 height 24
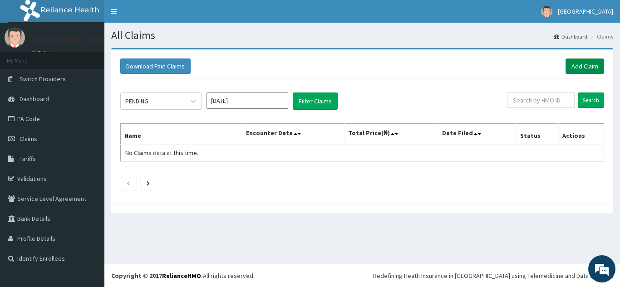
click at [582, 61] on link "Add Claim" at bounding box center [584, 66] width 39 height 15
click at [582, 63] on link "Add Claim" at bounding box center [584, 66] width 39 height 15
click at [582, 64] on link "Add Claim" at bounding box center [584, 66] width 39 height 15
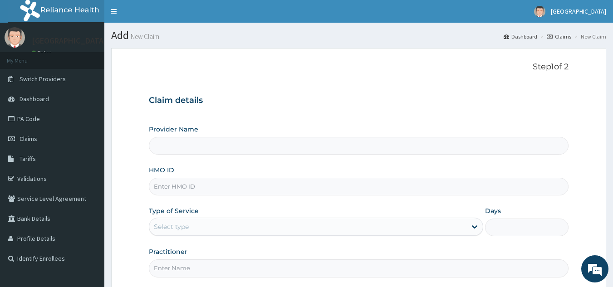
click at [468, 183] on input "HMO ID" at bounding box center [359, 187] width 420 height 18
type input "[GEOGRAPHIC_DATA]"
type input "IOL/10063/C"
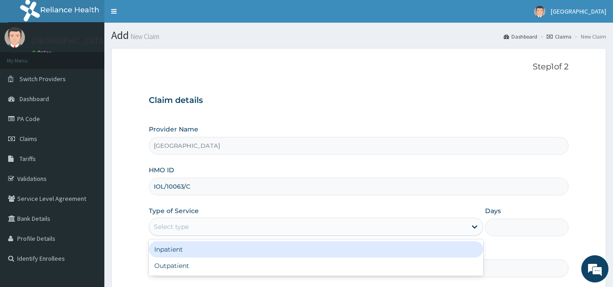
click at [245, 224] on div "Select type" at bounding box center [307, 227] width 317 height 15
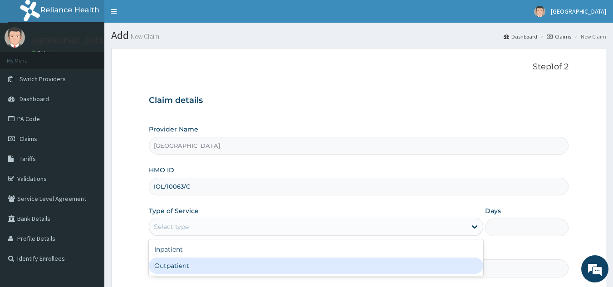
click at [257, 263] on div "Outpatient" at bounding box center [316, 266] width 334 height 16
type input "1"
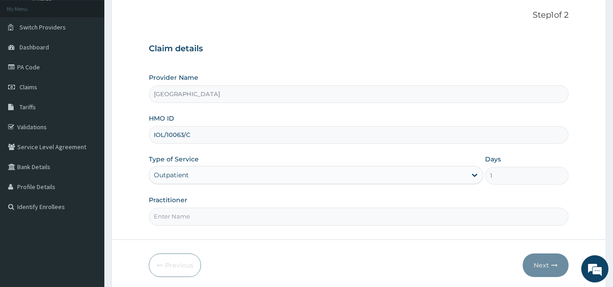
scroll to position [86, 0]
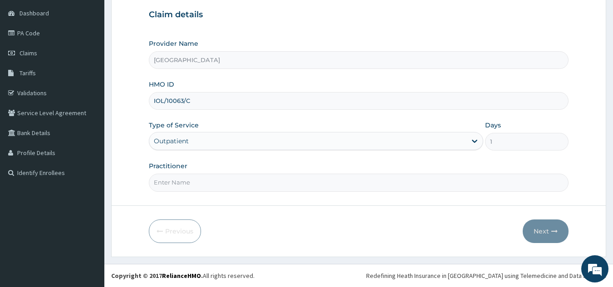
click at [509, 184] on input "Practitioner" at bounding box center [359, 183] width 420 height 18
type input "DR [PERSON_NAME]"
click at [546, 234] on button "Next" at bounding box center [546, 232] width 46 height 24
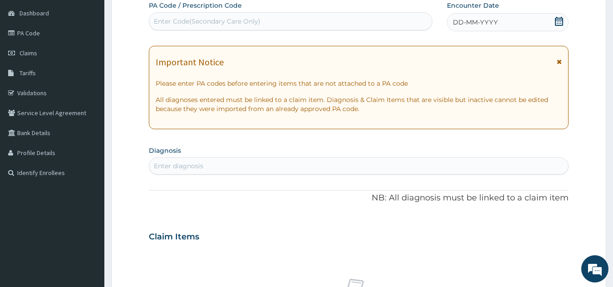
click at [510, 163] on div "Enter diagnosis" at bounding box center [358, 166] width 419 height 15
click at [471, 165] on div "Enter diagnosis" at bounding box center [358, 166] width 419 height 15
click at [526, 165] on div "Enter diagnosis" at bounding box center [358, 166] width 419 height 15
type input "+"
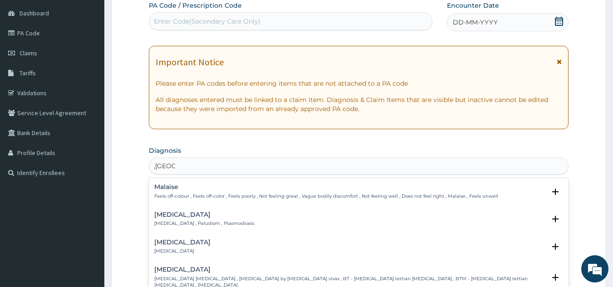
type input ",MALAR"
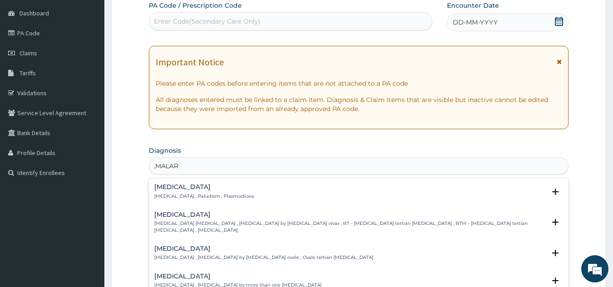
click at [212, 192] on div "[MEDICAL_DATA] [MEDICAL_DATA] , Paludism , Plasmodiosis" at bounding box center [204, 192] width 100 height 16
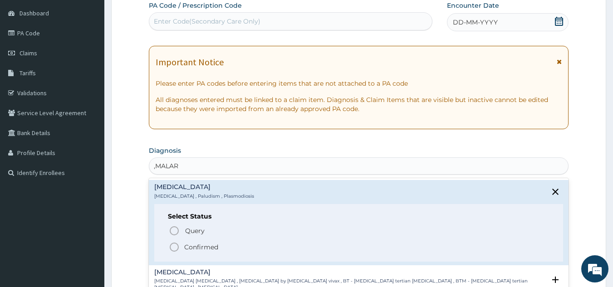
click at [174, 242] on icon "status option filled" at bounding box center [174, 247] width 11 height 11
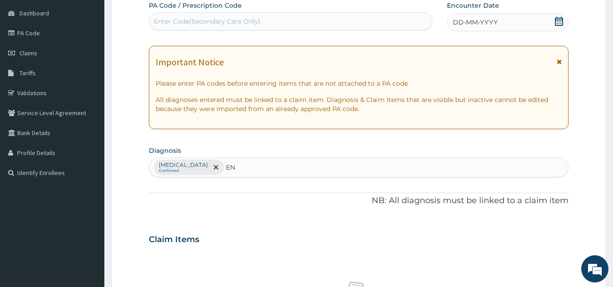
type input "E"
type input "S"
type input "s"
type input "m"
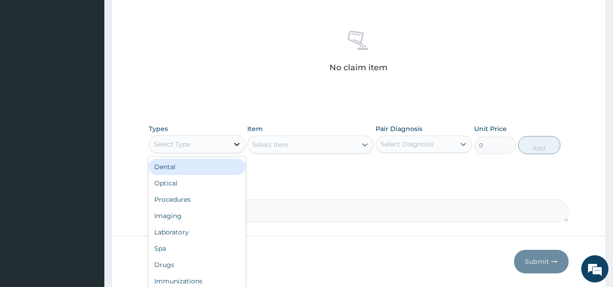
click at [241, 147] on icon at bounding box center [236, 144] width 9 height 9
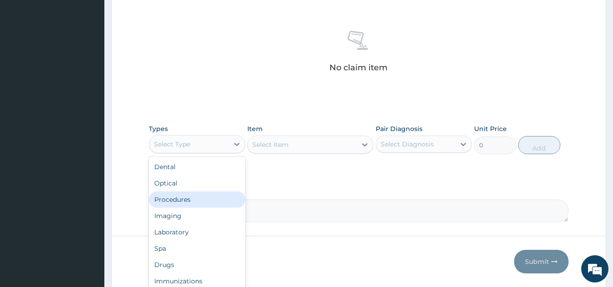
click at [190, 196] on div "Procedures" at bounding box center [197, 199] width 97 height 16
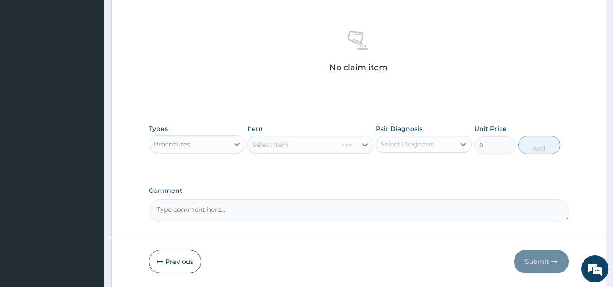
click at [307, 147] on div "Select Item" at bounding box center [310, 145] width 126 height 18
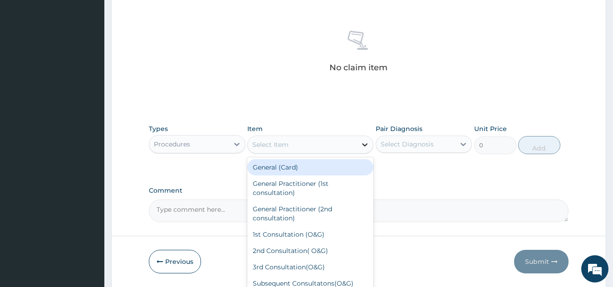
click at [363, 146] on icon at bounding box center [364, 144] width 9 height 9
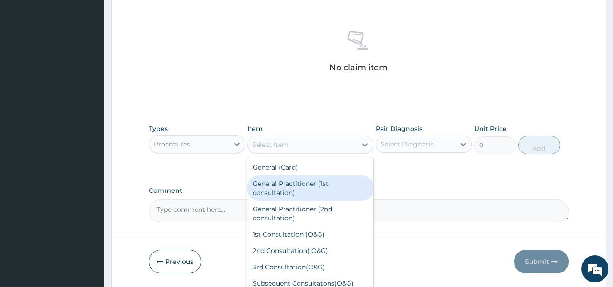
click at [319, 194] on div "General Practitioner (1st consultation)" at bounding box center [310, 188] width 126 height 25
type input "1500"
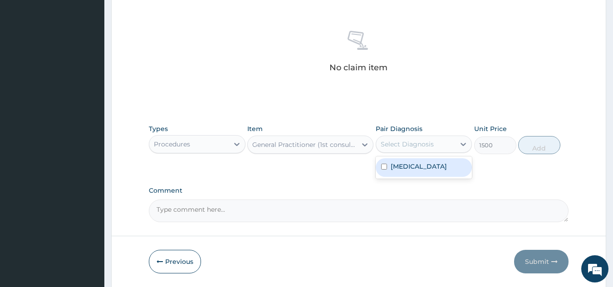
click at [433, 145] on div "Select Diagnosis" at bounding box center [415, 144] width 79 height 15
click at [430, 165] on div "[MEDICAL_DATA]" at bounding box center [424, 167] width 97 height 19
checkbox input "true"
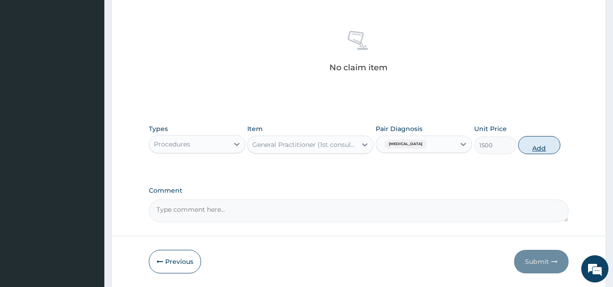
click at [540, 145] on button "Add" at bounding box center [539, 145] width 42 height 18
type input "0"
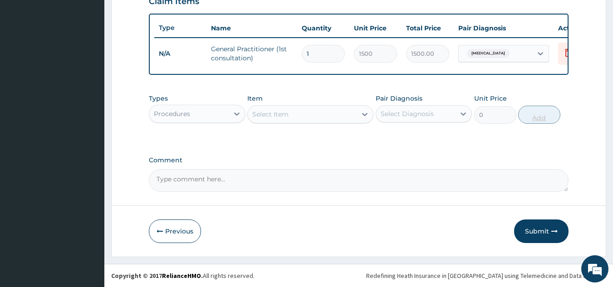
scroll to position [331, 0]
click at [223, 121] on div "Procedures" at bounding box center [188, 114] width 79 height 15
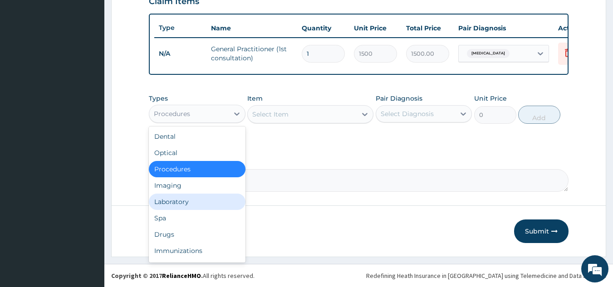
click at [191, 201] on div "Laboratory" at bounding box center [197, 202] width 97 height 16
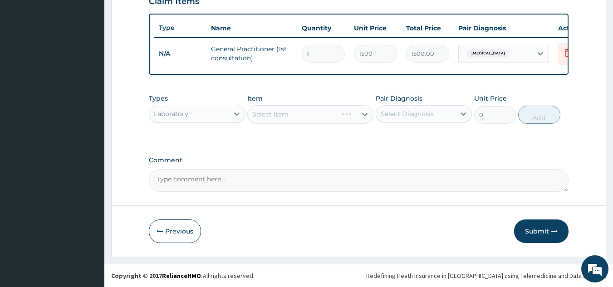
click at [313, 118] on div "Select Item" at bounding box center [310, 114] width 126 height 18
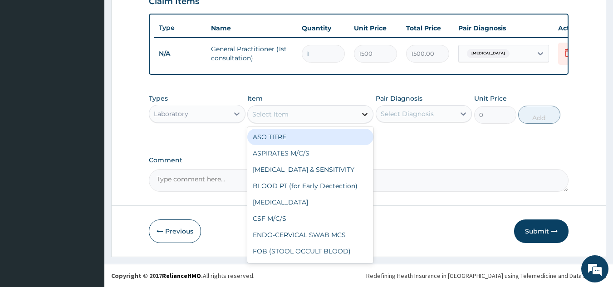
click at [362, 115] on icon at bounding box center [364, 114] width 9 height 9
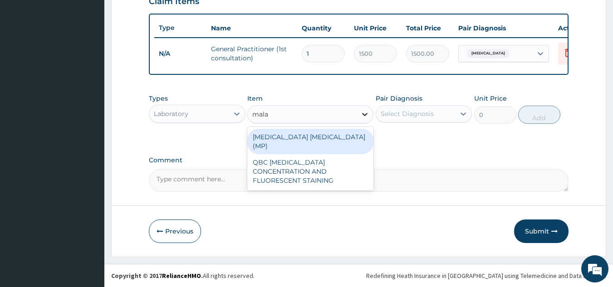
type input "malar"
click at [346, 130] on div "[MEDICAL_DATA] [MEDICAL_DATA] (MP)" at bounding box center [310, 141] width 126 height 25
type input "560"
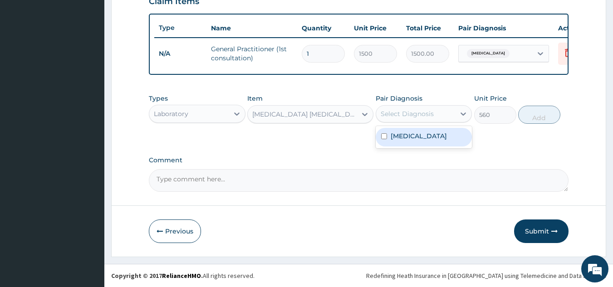
click at [426, 115] on div "Select Diagnosis" at bounding box center [407, 113] width 53 height 9
click at [429, 137] on div "[MEDICAL_DATA]" at bounding box center [424, 137] width 97 height 19
checkbox input "true"
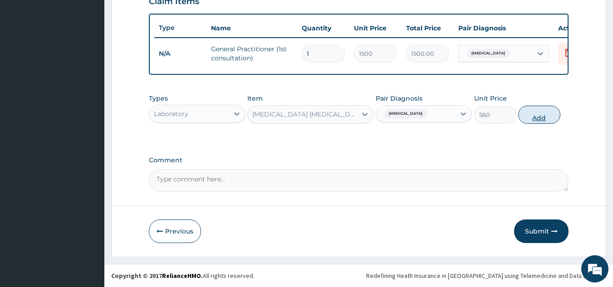
click at [534, 117] on button "Add" at bounding box center [539, 115] width 42 height 18
type input "0"
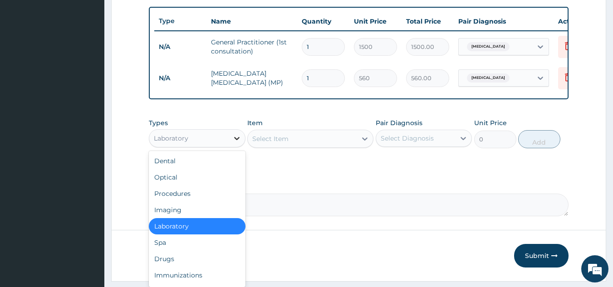
click at [237, 143] on icon at bounding box center [236, 138] width 9 height 9
click at [189, 266] on div "Drugs" at bounding box center [197, 259] width 97 height 16
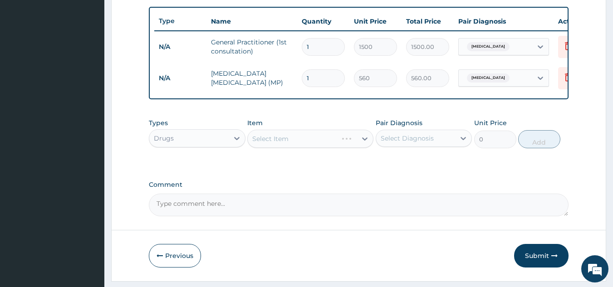
click at [298, 146] on div "Select Item" at bounding box center [310, 139] width 126 height 18
click at [325, 147] on div "Select Item" at bounding box center [310, 139] width 126 height 18
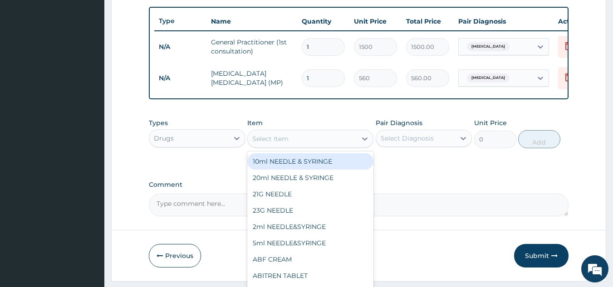
click at [325, 146] on div "Select Item" at bounding box center [302, 139] width 109 height 15
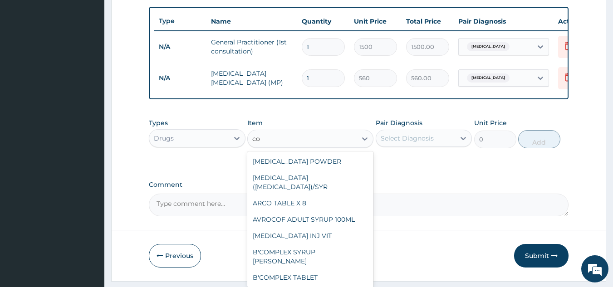
type input "coa"
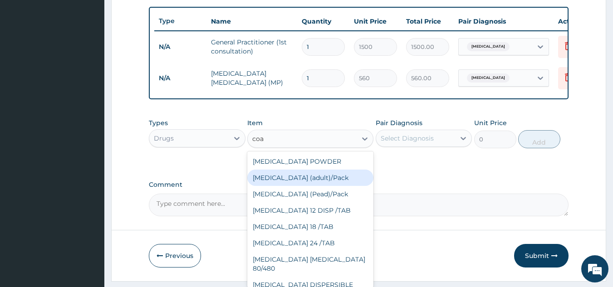
click at [312, 186] on div "[MEDICAL_DATA] (adult)/Pack" at bounding box center [310, 178] width 126 height 16
type input "682.5"
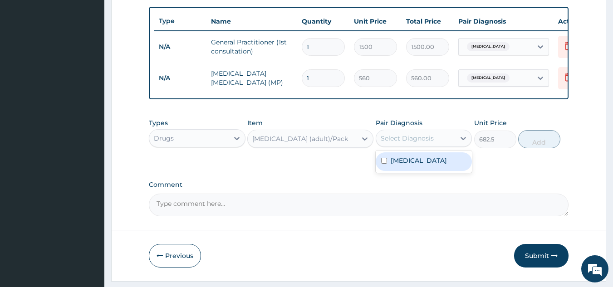
click at [455, 146] on div "Select Diagnosis" at bounding box center [415, 138] width 79 height 15
click at [439, 170] on div "[MEDICAL_DATA]" at bounding box center [424, 161] width 97 height 19
checkbox input "true"
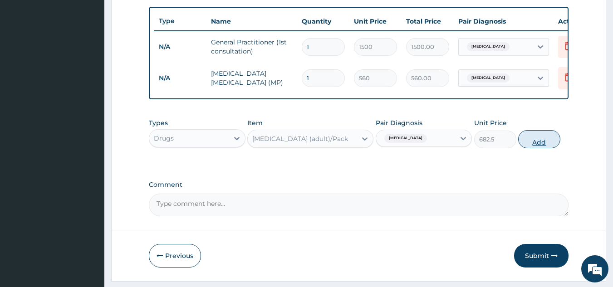
click at [544, 147] on button "Add" at bounding box center [539, 139] width 42 height 18
type input "0"
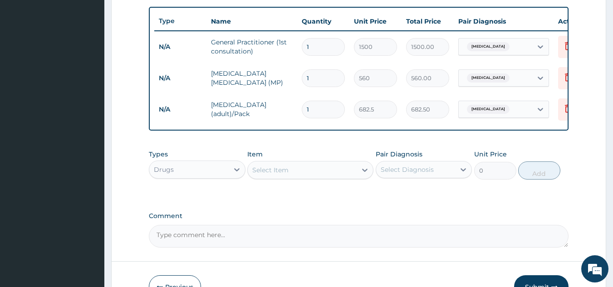
click at [275, 177] on div "Select Item" at bounding box center [302, 170] width 109 height 15
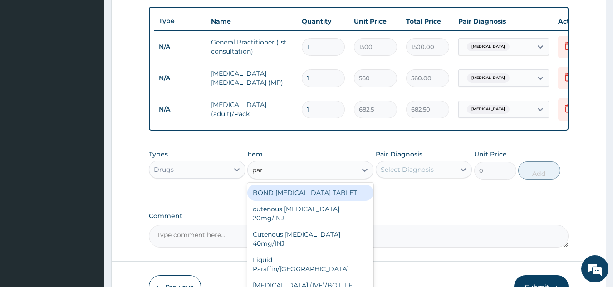
type input "para"
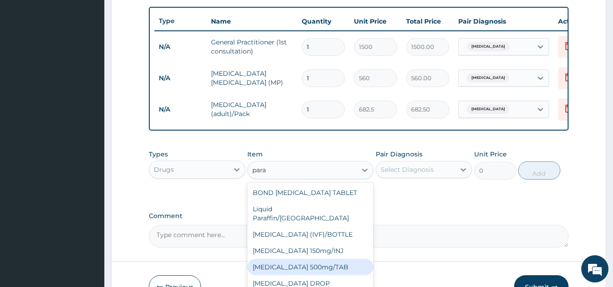
click at [279, 259] on div "[MEDICAL_DATA] 500mg/TAB" at bounding box center [310, 267] width 126 height 16
type input "5.25"
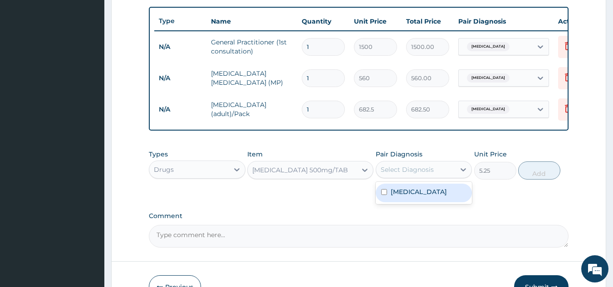
click at [427, 174] on div "Select Diagnosis" at bounding box center [407, 169] width 53 height 9
click at [424, 197] on div "[MEDICAL_DATA]" at bounding box center [424, 193] width 97 height 19
checkbox input "true"
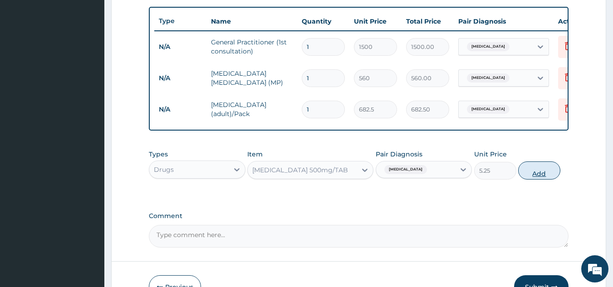
click at [536, 177] on button "Add" at bounding box center [539, 170] width 42 height 18
type input "0"
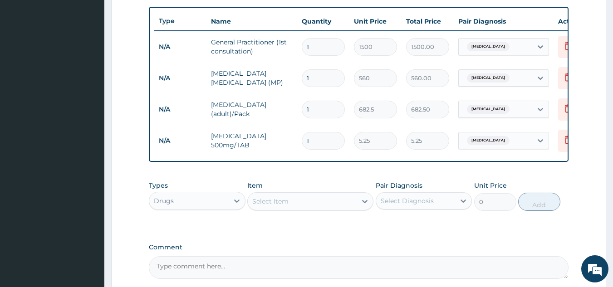
type input "15"
type input "78.75"
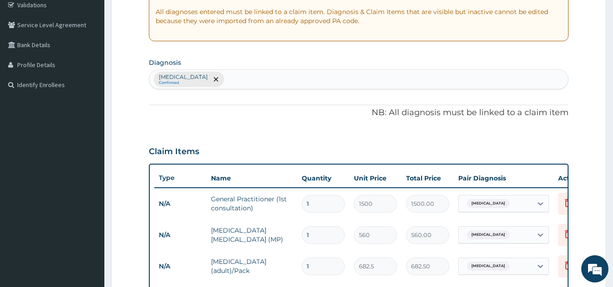
scroll to position [0, 0]
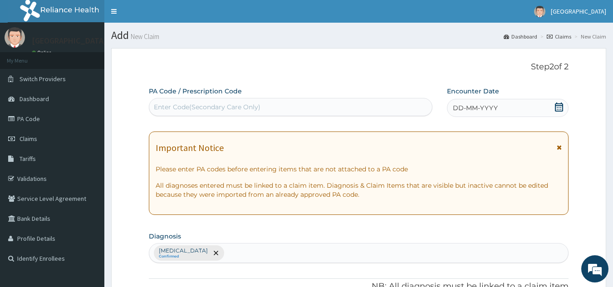
type input "15"
click at [476, 110] on span "DD-MM-YYYY" at bounding box center [475, 107] width 45 height 9
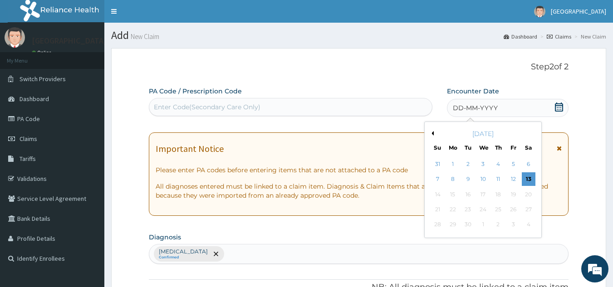
click at [436, 132] on div "[DATE]" at bounding box center [482, 133] width 109 height 9
click at [433, 134] on button "Previous Month" at bounding box center [431, 133] width 5 height 5
click at [510, 219] on div "29" at bounding box center [513, 225] width 14 height 14
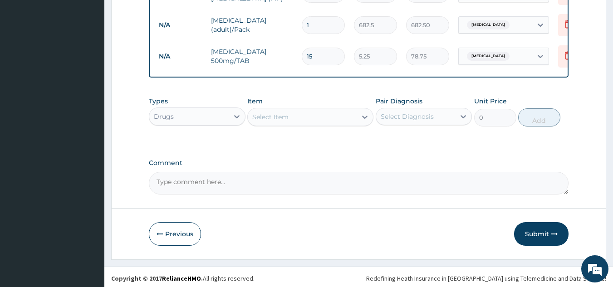
scroll to position [425, 0]
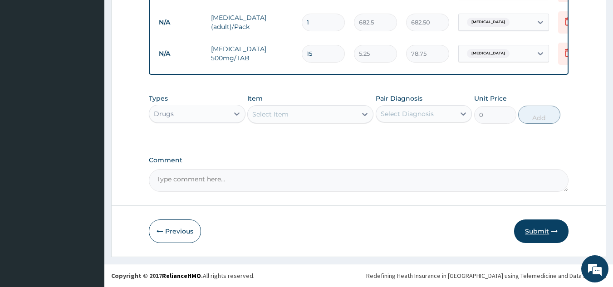
click at [543, 230] on button "Submit" at bounding box center [541, 232] width 54 height 24
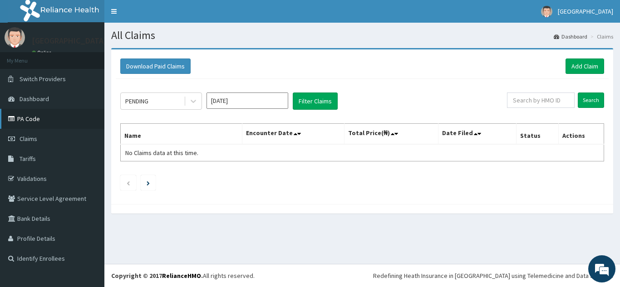
click at [43, 120] on link "PA Code" at bounding box center [52, 119] width 104 height 20
